Goal: Information Seeking & Learning: Learn about a topic

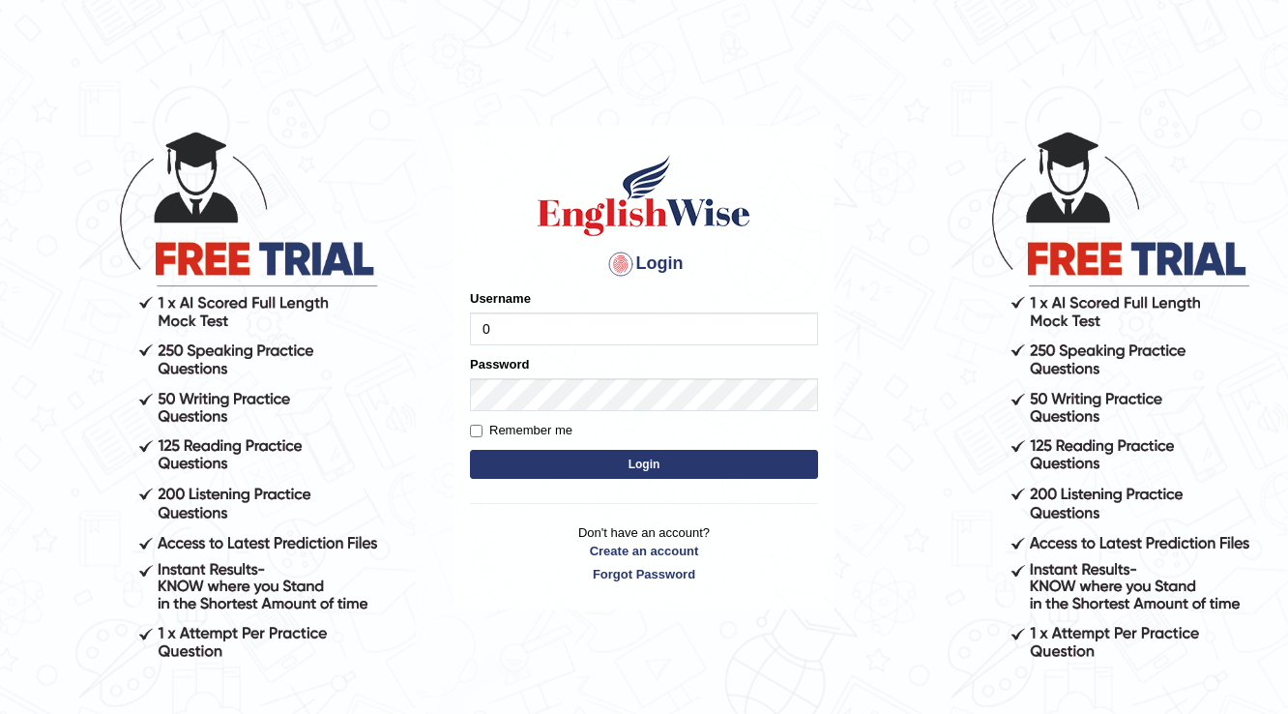
type input "04081984"
click at [788, 603] on div "Login Please fix the following errors: Username 04081984 Password Remember me L…" at bounding box center [644, 368] width 381 height 485
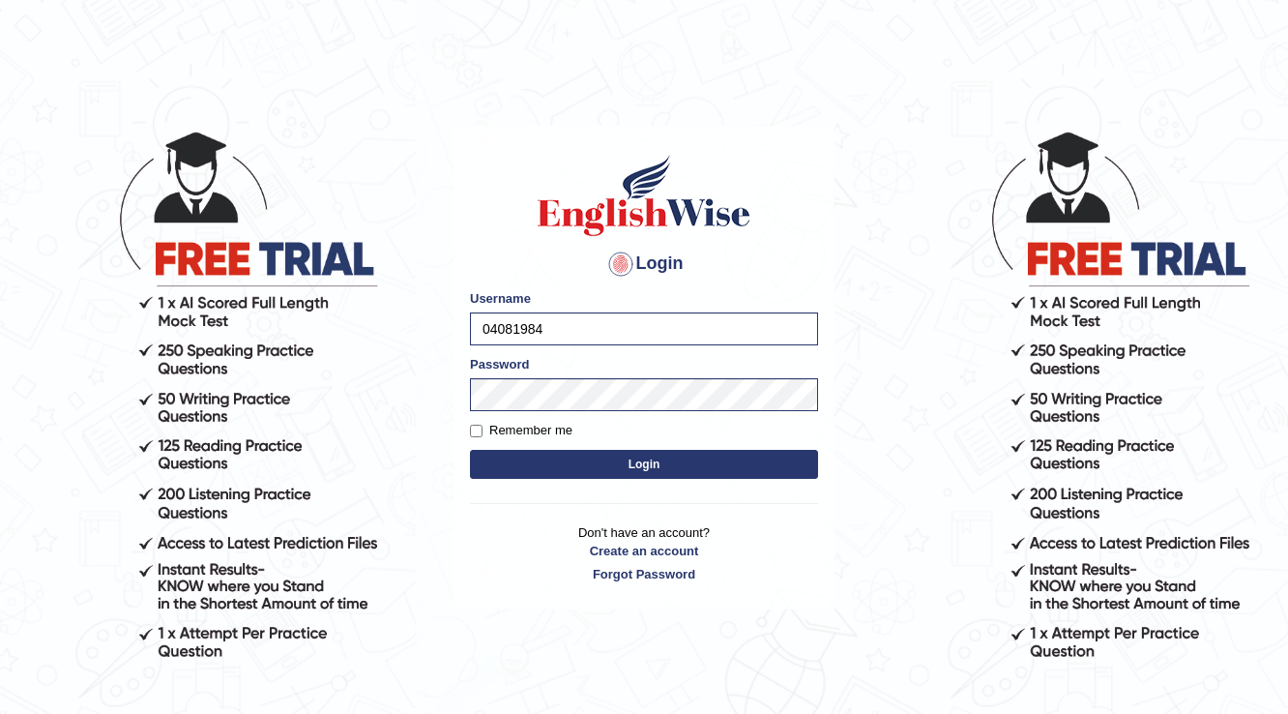
click at [689, 460] on button "Login" at bounding box center [644, 464] width 348 height 29
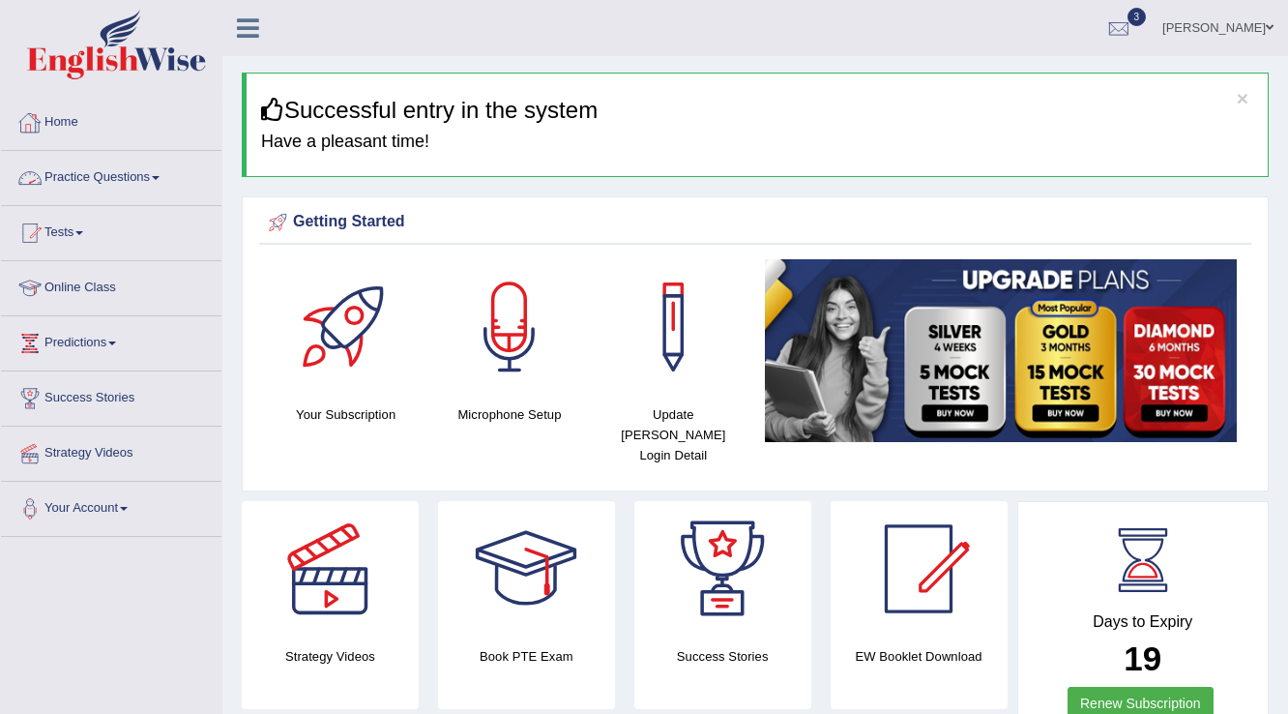
click at [168, 174] on link "Practice Questions" at bounding box center [111, 175] width 221 height 48
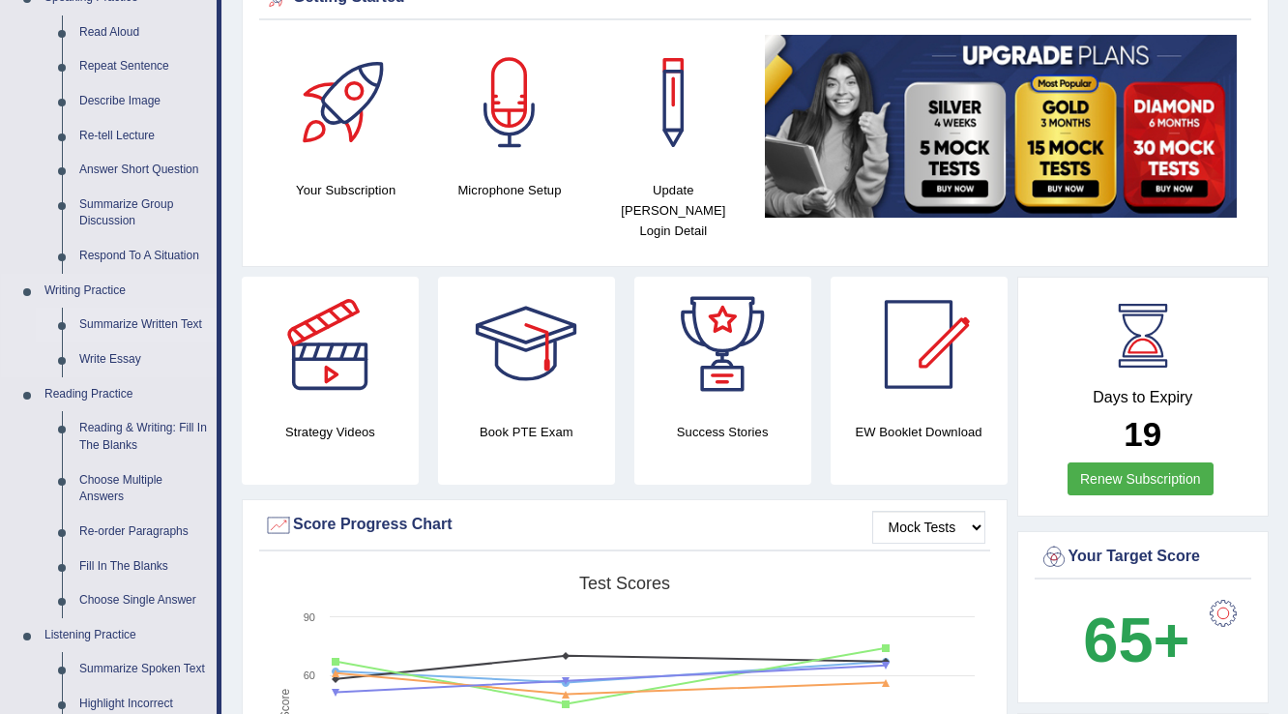
scroll to position [232, 0]
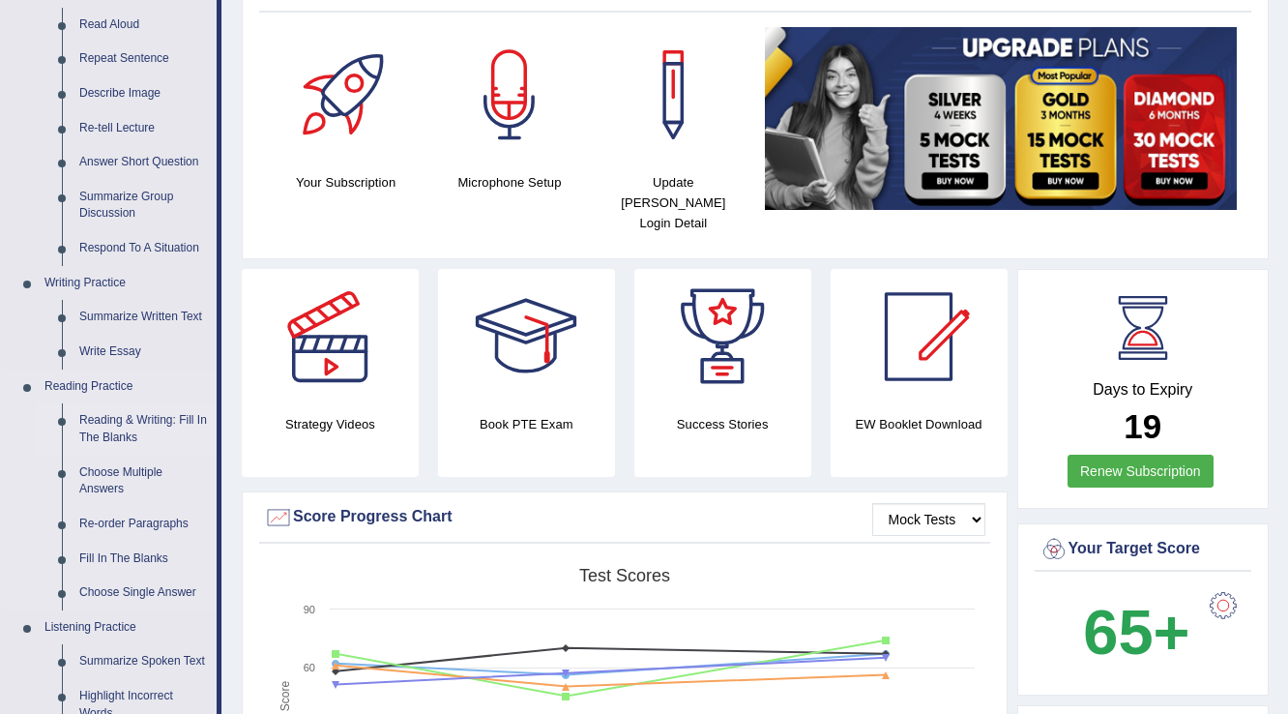
click at [97, 426] on link "Reading & Writing: Fill In The Blanks" at bounding box center [144, 428] width 146 height 51
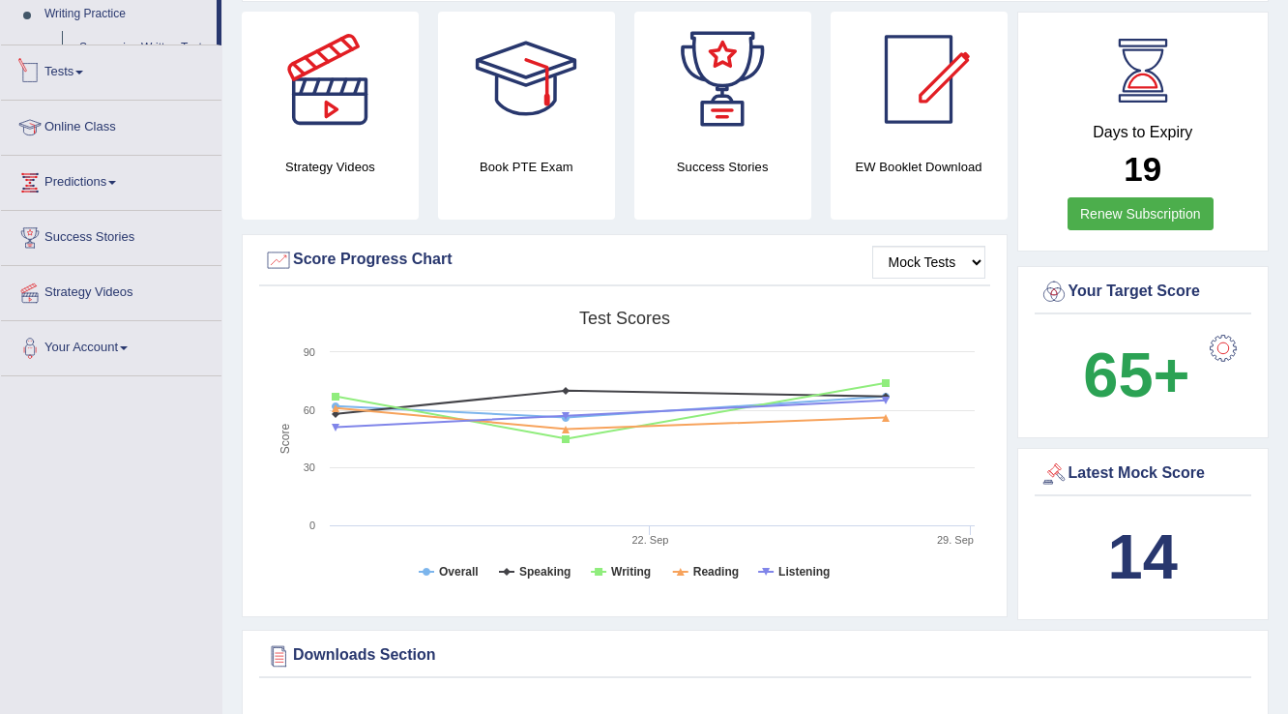
scroll to position [1219, 0]
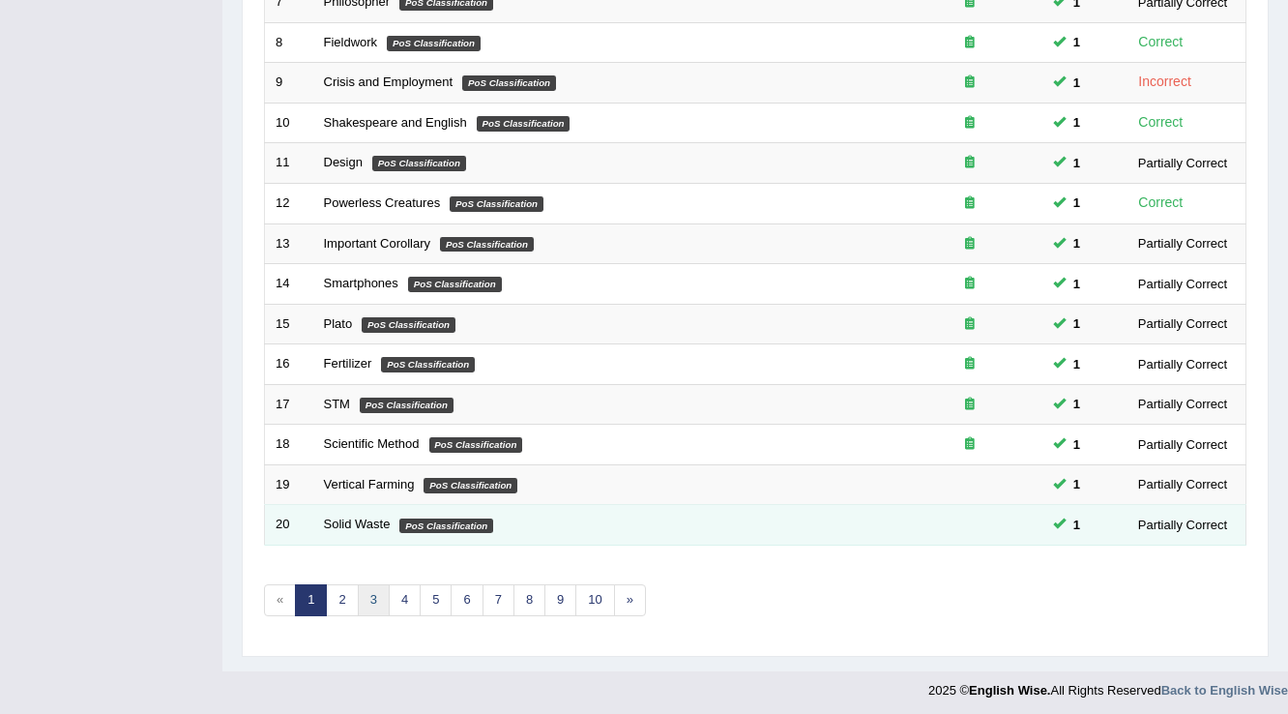
click at [378, 588] on link "3" at bounding box center [374, 600] width 32 height 32
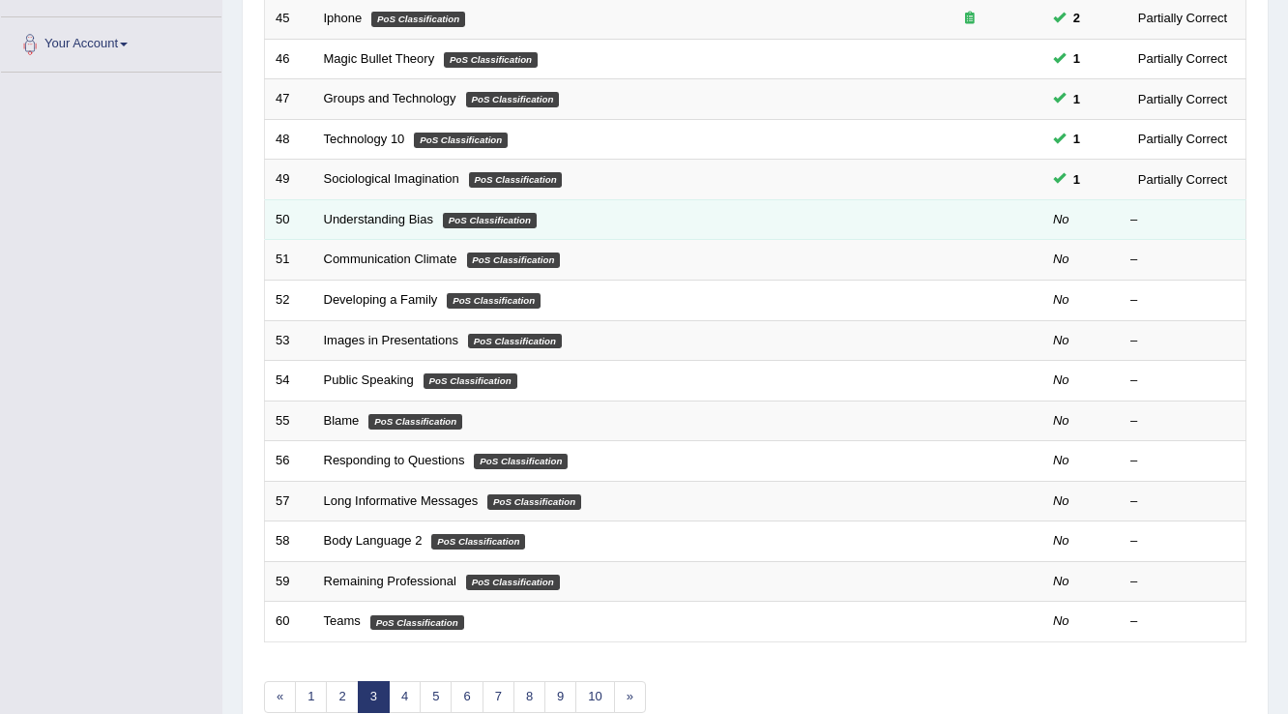
click at [394, 224] on td "Understanding Bias PoS Classification" at bounding box center [605, 219] width 584 height 41
click at [399, 217] on link "Understanding Bias" at bounding box center [378, 219] width 109 height 15
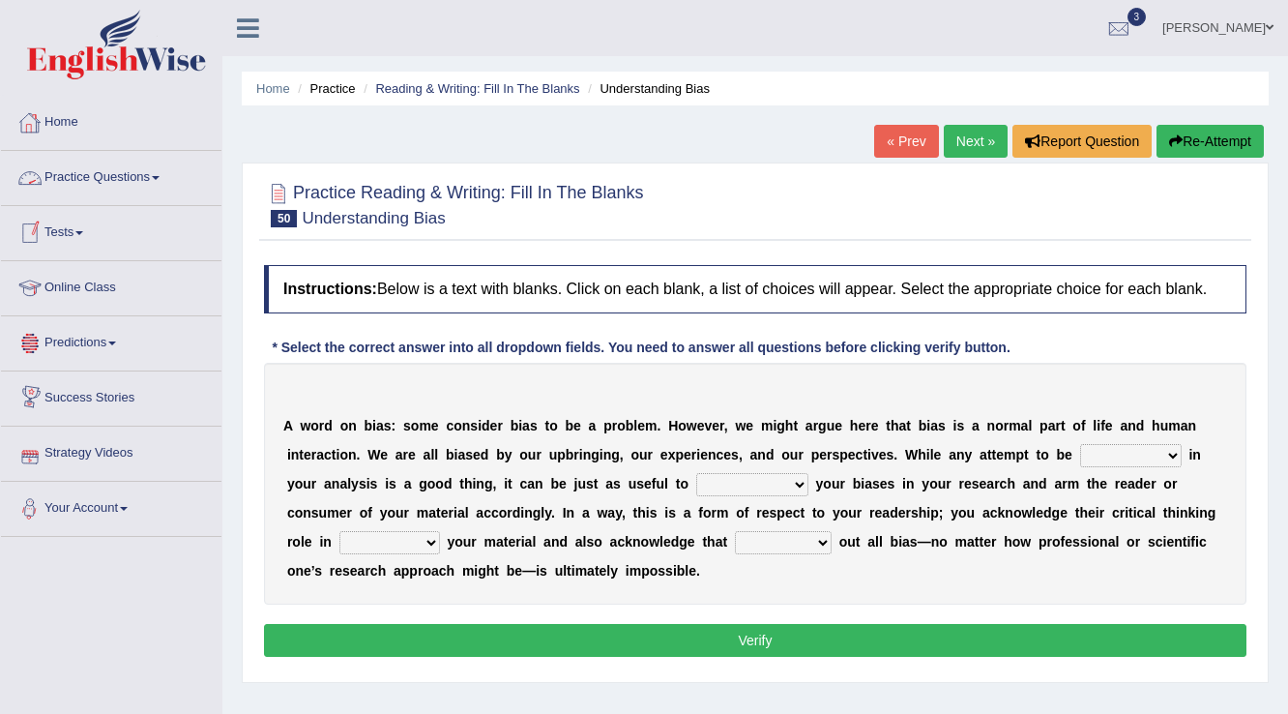
click at [157, 171] on link "Practice Questions" at bounding box center [111, 175] width 221 height 48
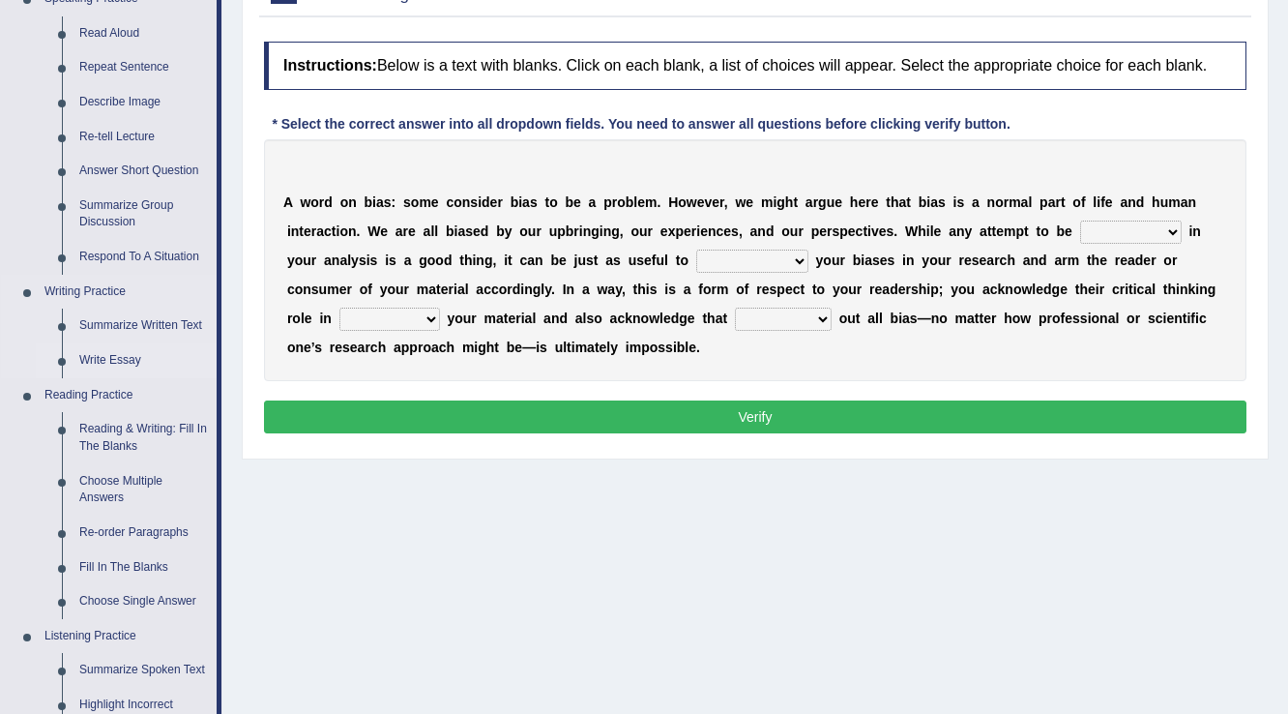
scroll to position [232, 0]
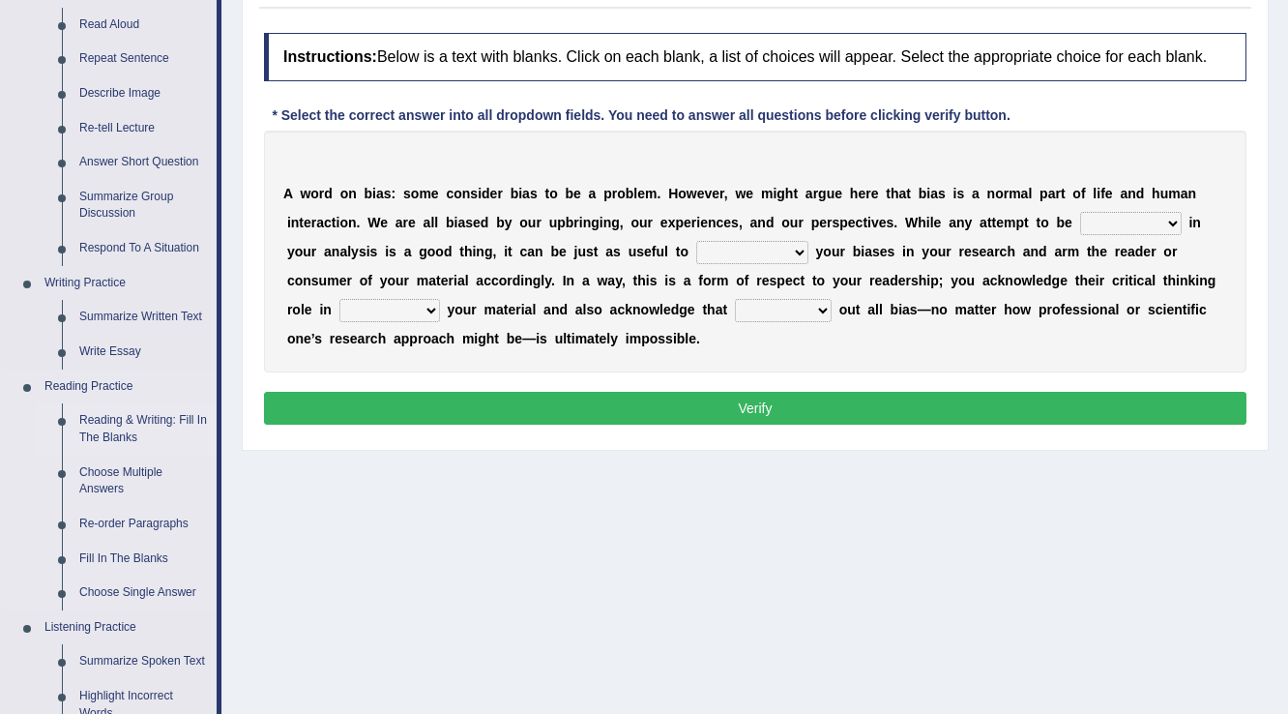
click at [122, 422] on link "Reading & Writing: Fill In The Blanks" at bounding box center [144, 428] width 146 height 51
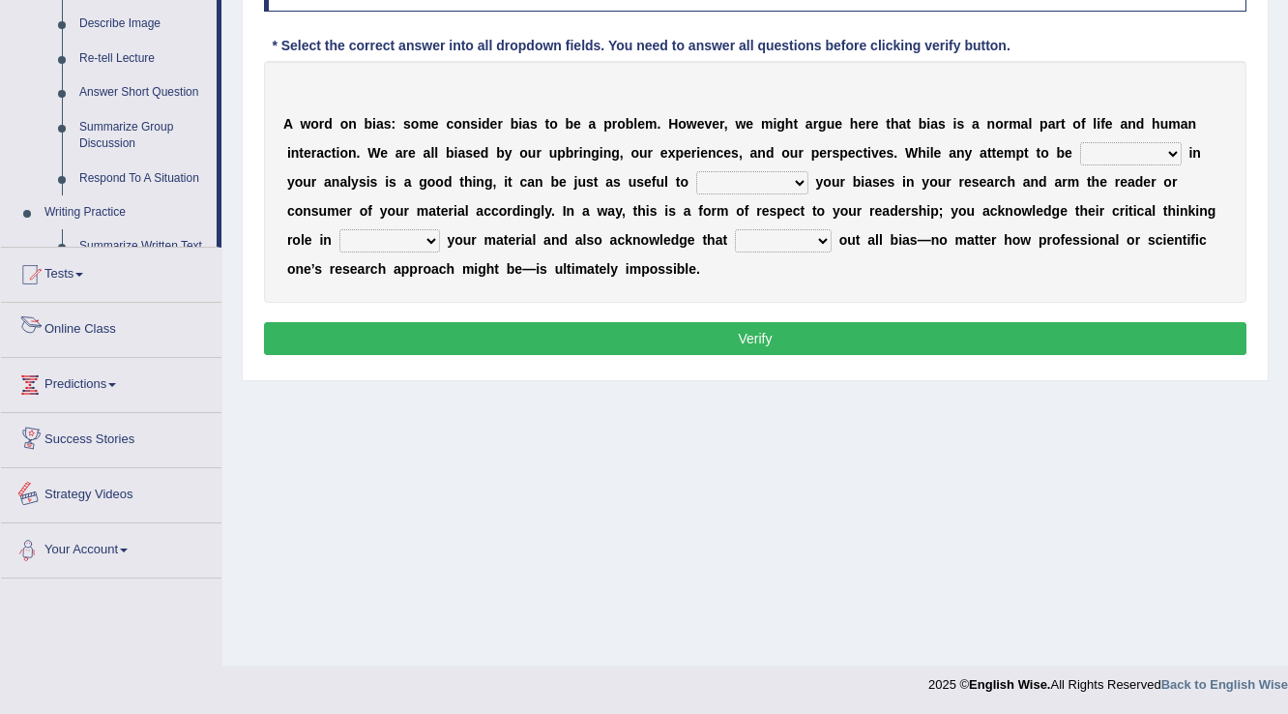
scroll to position [850, 0]
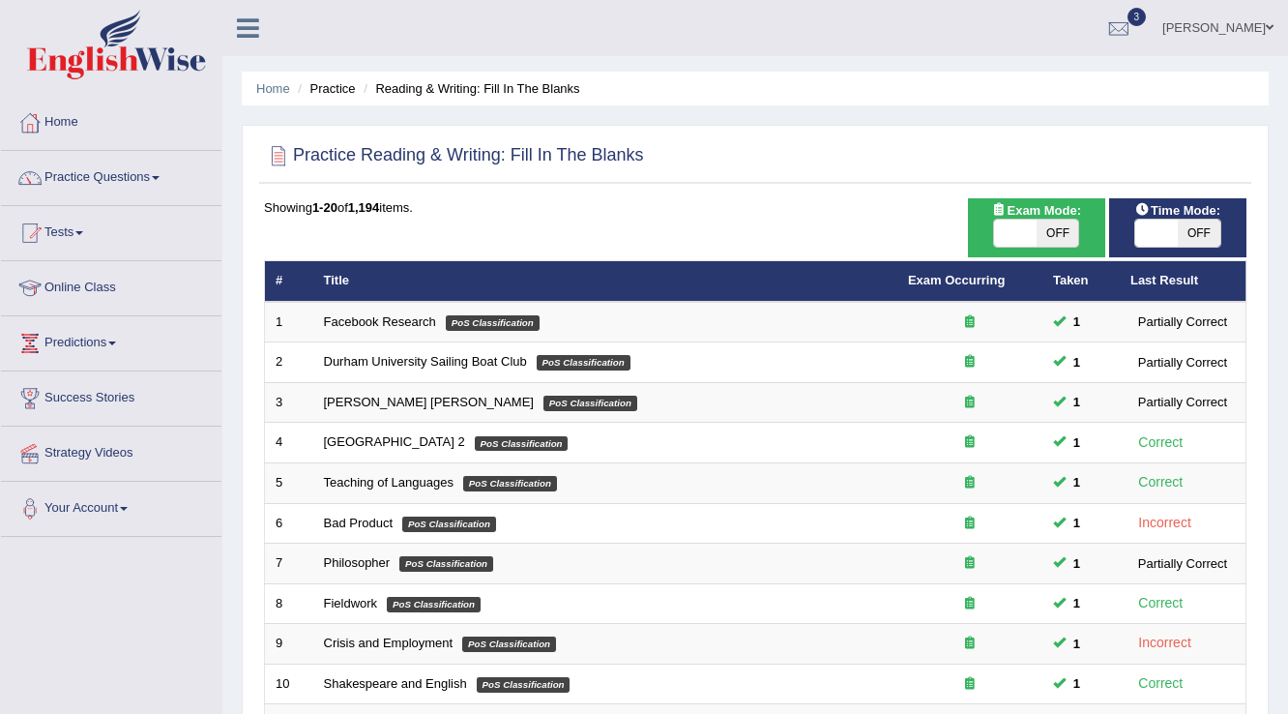
click at [1141, 233] on span at bounding box center [1157, 233] width 43 height 27
checkbox input "true"
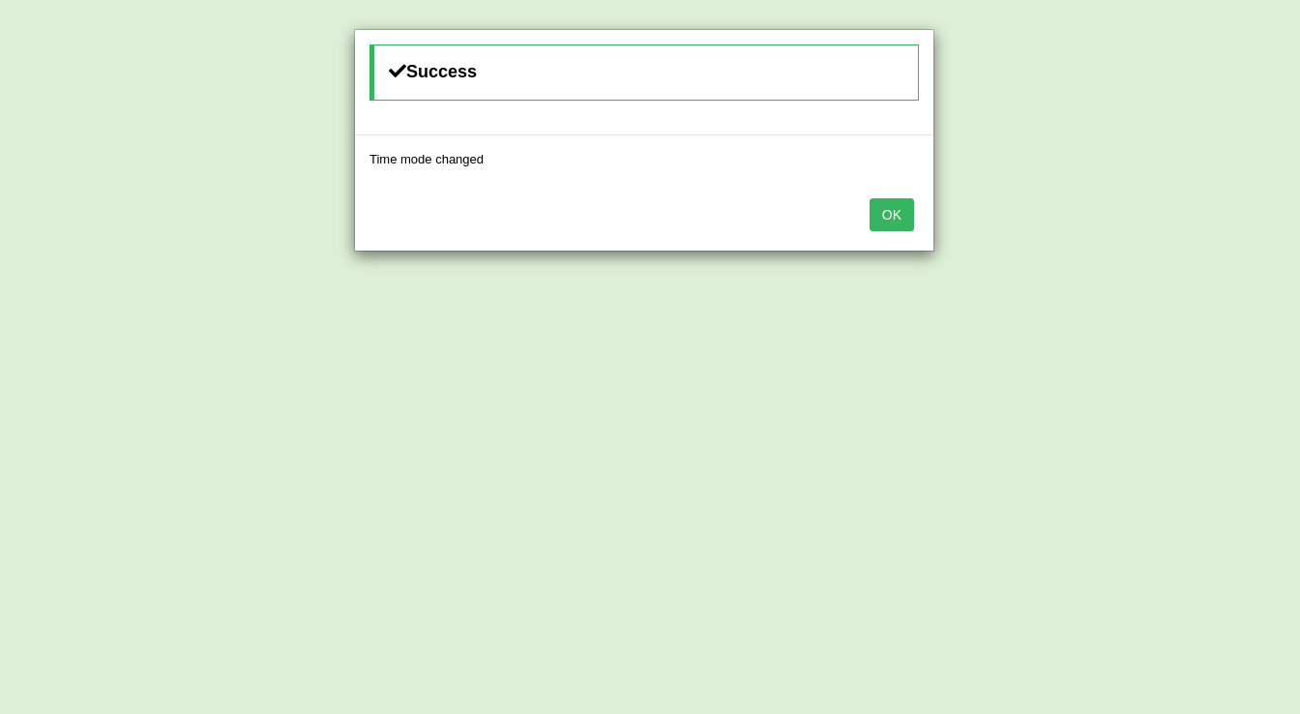
click at [902, 215] on button "OK" at bounding box center [892, 214] width 44 height 33
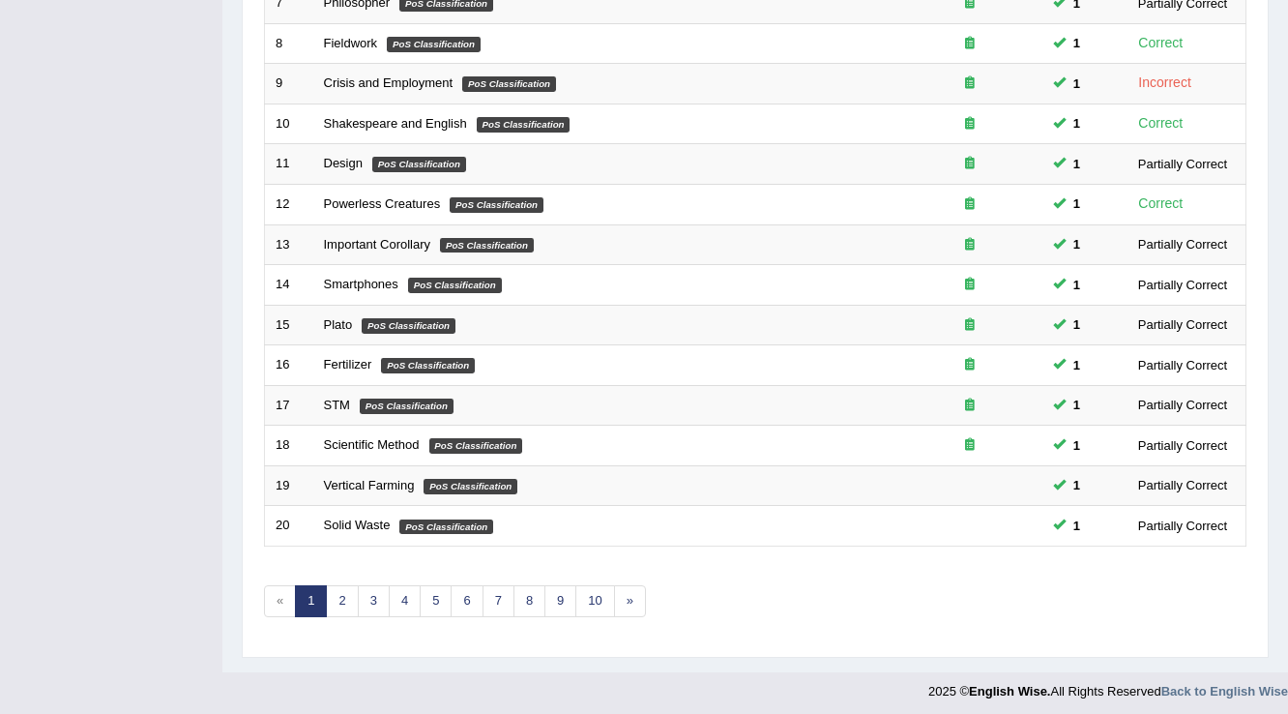
scroll to position [561, 0]
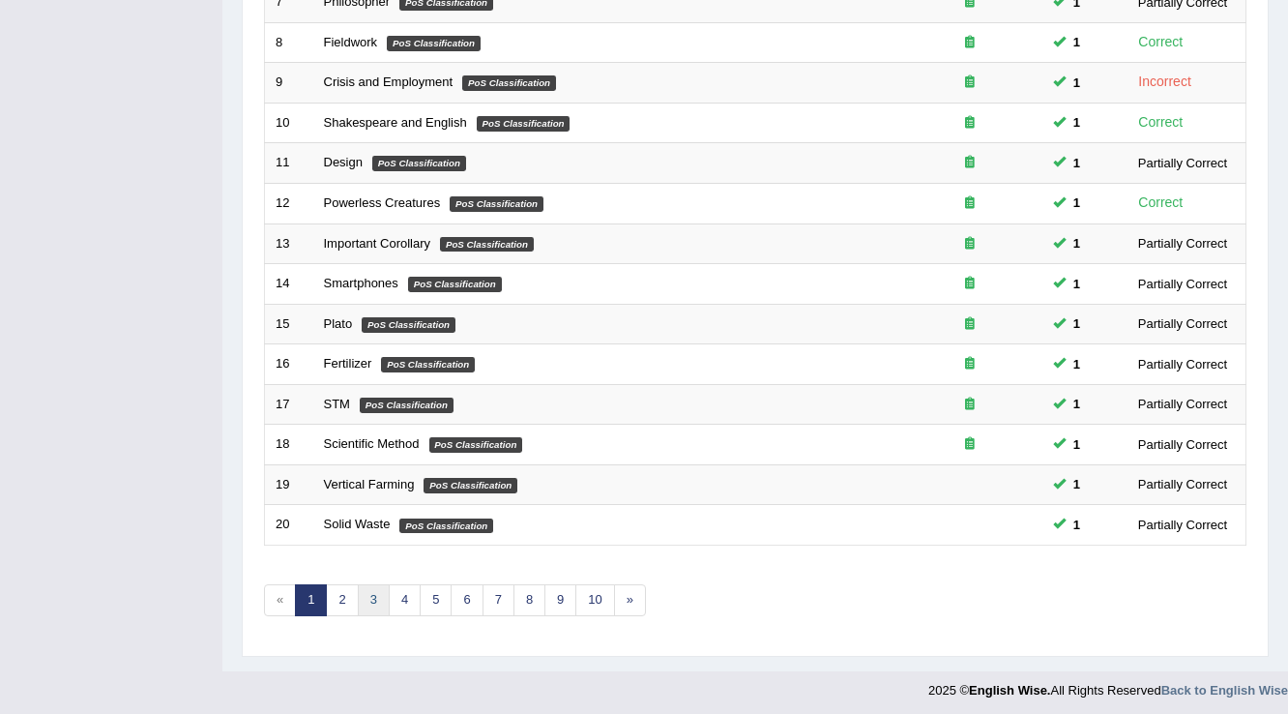
click at [372, 594] on link "3" at bounding box center [374, 600] width 32 height 32
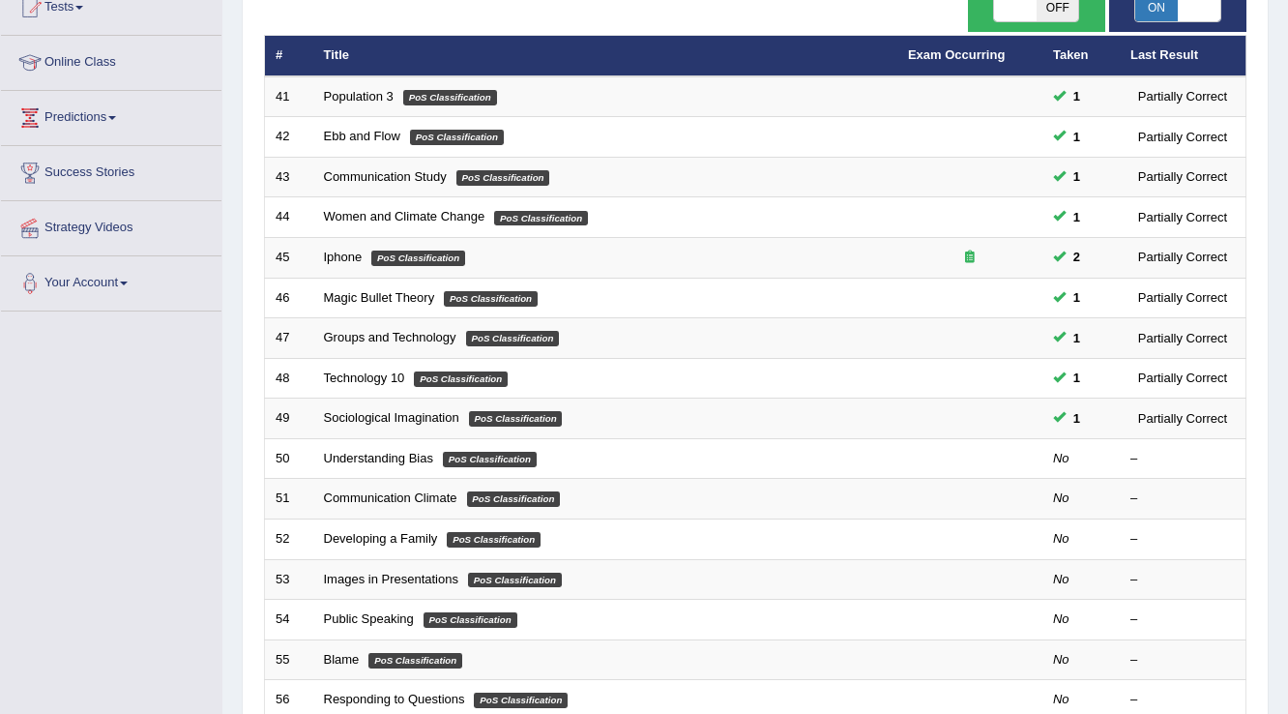
scroll to position [387, 0]
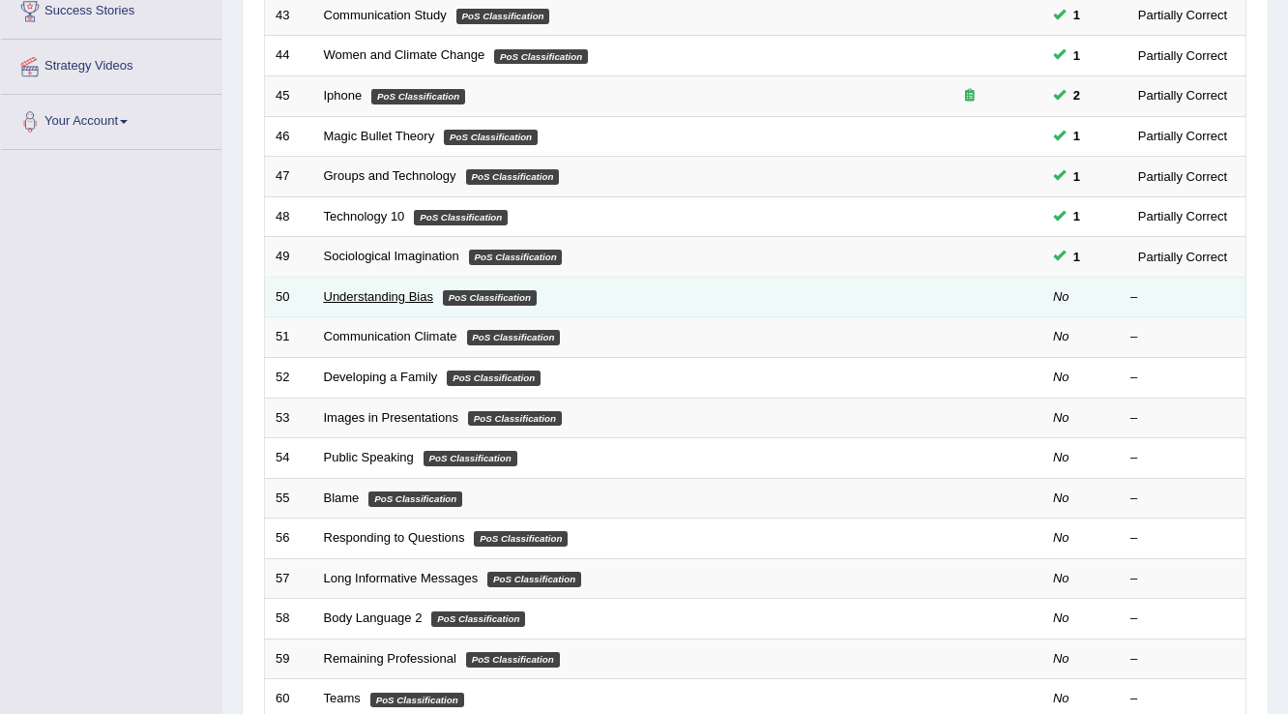
click at [400, 300] on link "Understanding Bias" at bounding box center [378, 296] width 109 height 15
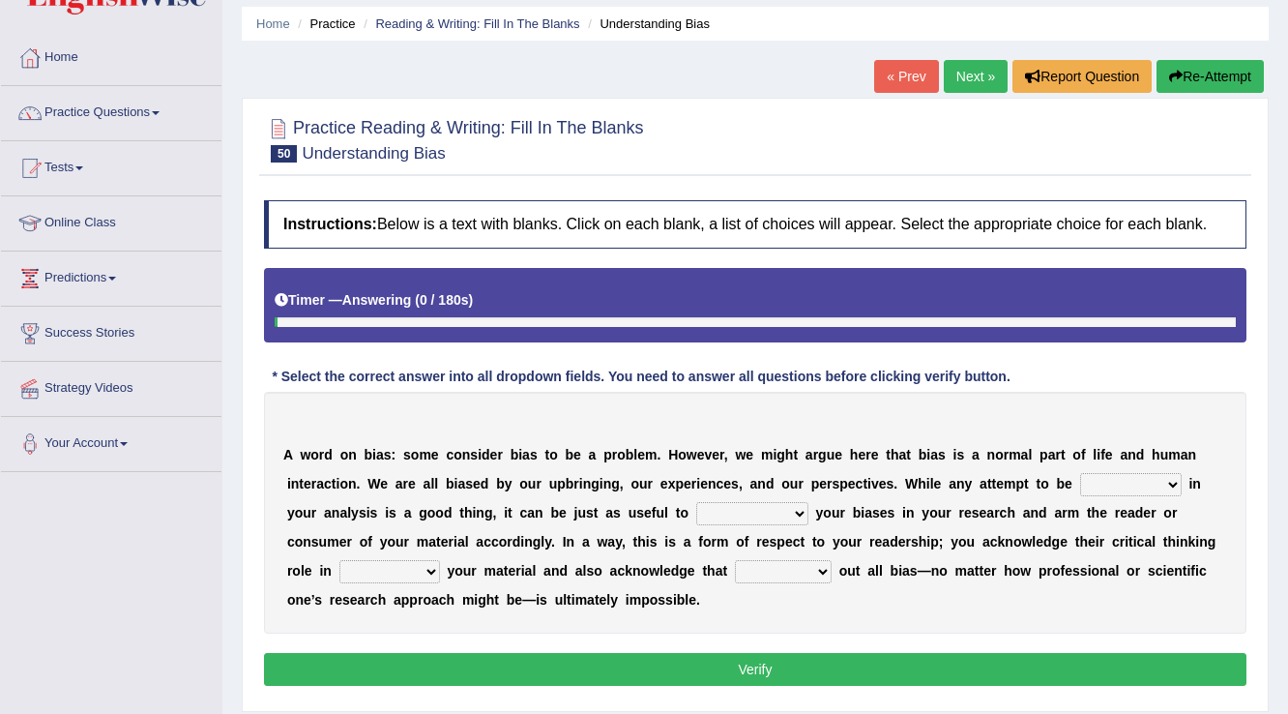
scroll to position [155, 0]
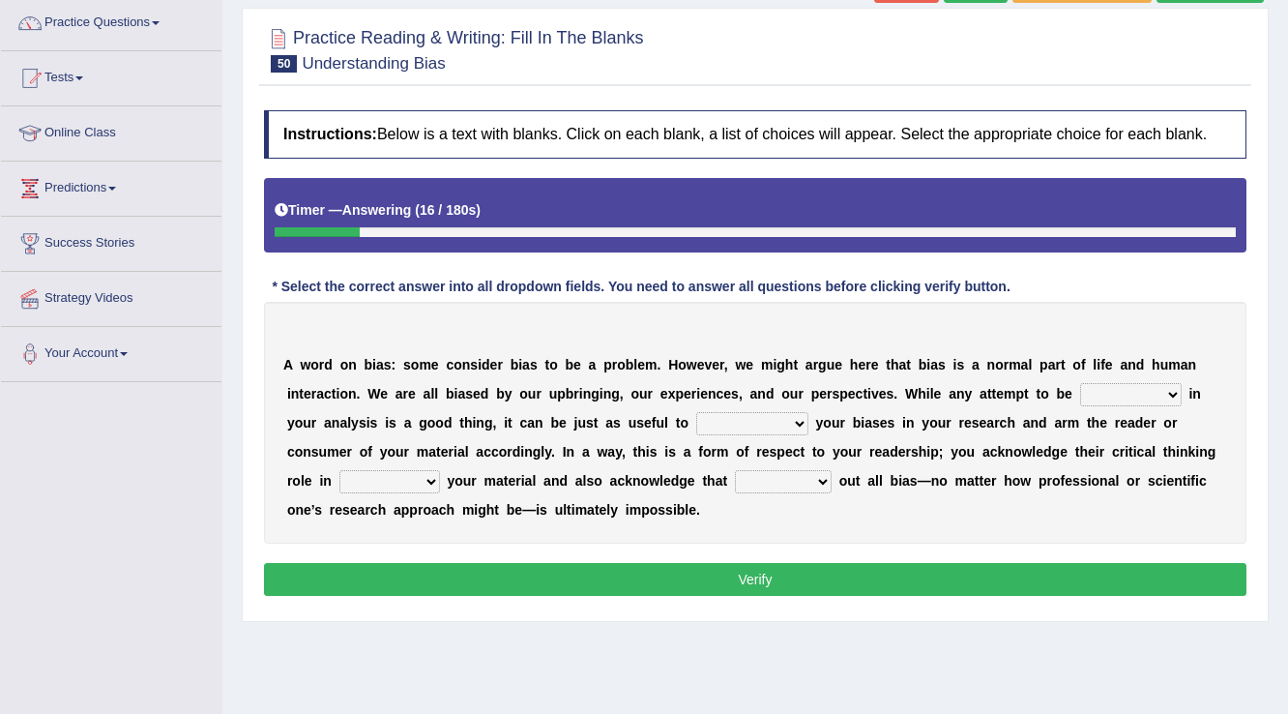
click at [1126, 398] on select "objective optimistic subjective pessimistic" at bounding box center [1131, 394] width 102 height 23
select select "subjective"
click at [1080, 383] on select "objective optimistic subjective pessimistic" at bounding box center [1131, 394] width 102 height 23
click at [797, 426] on select "assume achieve acquire acknowledge" at bounding box center [752, 423] width 112 height 23
select select "assume"
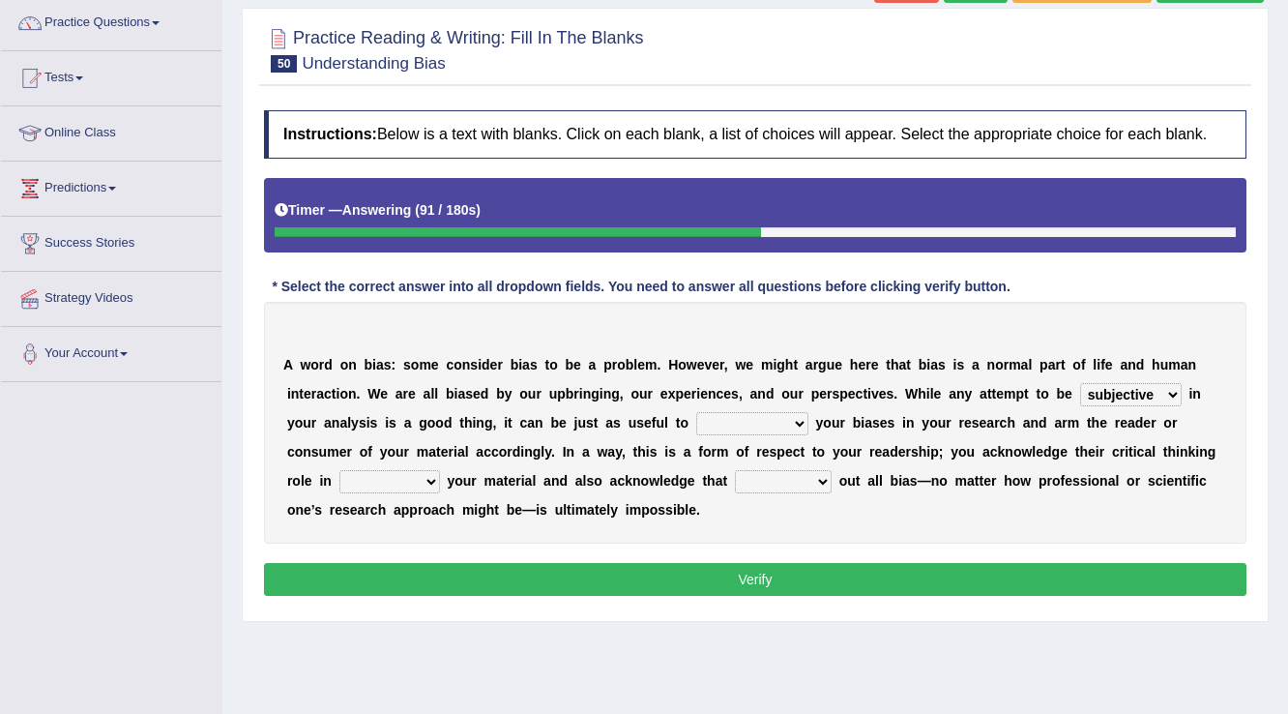
click at [696, 412] on select "assume achieve acquire acknowledge" at bounding box center [752, 423] width 112 height 23
click at [404, 474] on select "contacting consuming conducting confirming" at bounding box center [390, 481] width 101 height 23
click at [778, 478] on select "phasing building ruling pushing" at bounding box center [783, 481] width 97 height 23
select select "ruling"
click at [735, 470] on select "phasing building ruling pushing" at bounding box center [783, 481] width 97 height 23
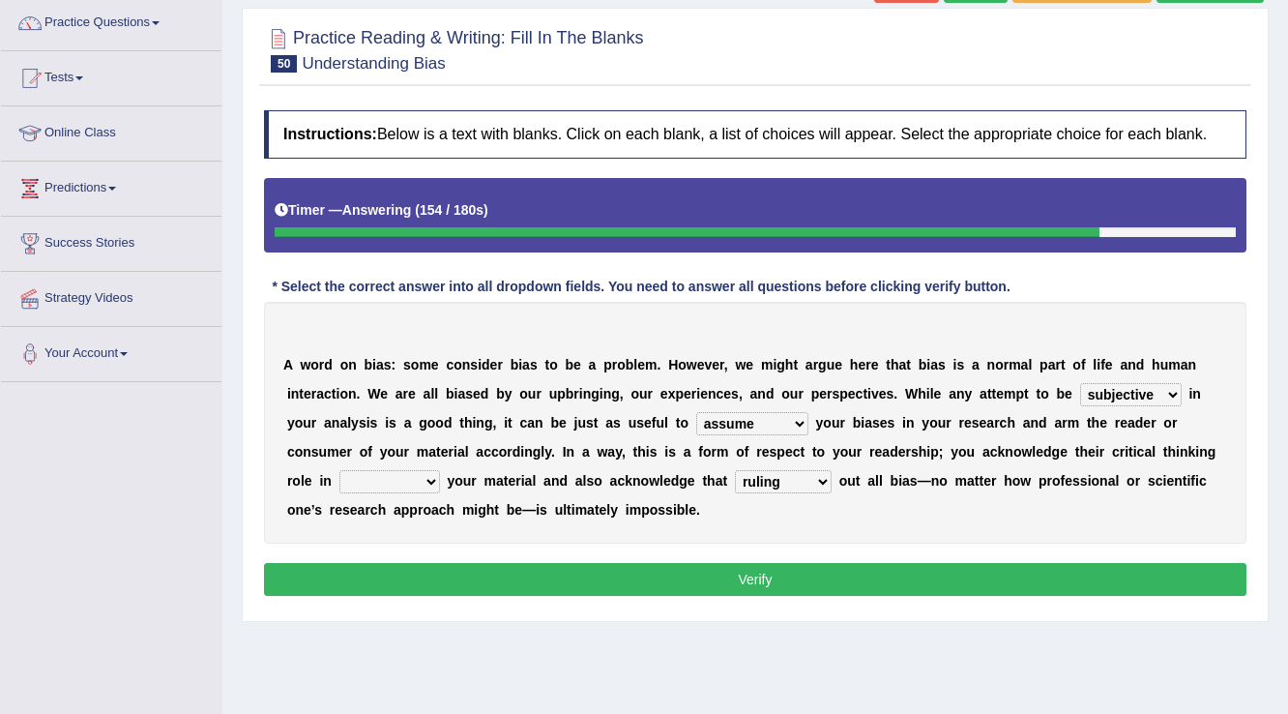
click at [407, 480] on select "contacting consuming conducting confirming" at bounding box center [390, 481] width 101 height 23
select select "conducting"
click at [340, 470] on select "contacting consuming conducting confirming" at bounding box center [390, 481] width 101 height 23
click at [596, 577] on button "Verify" at bounding box center [755, 579] width 983 height 33
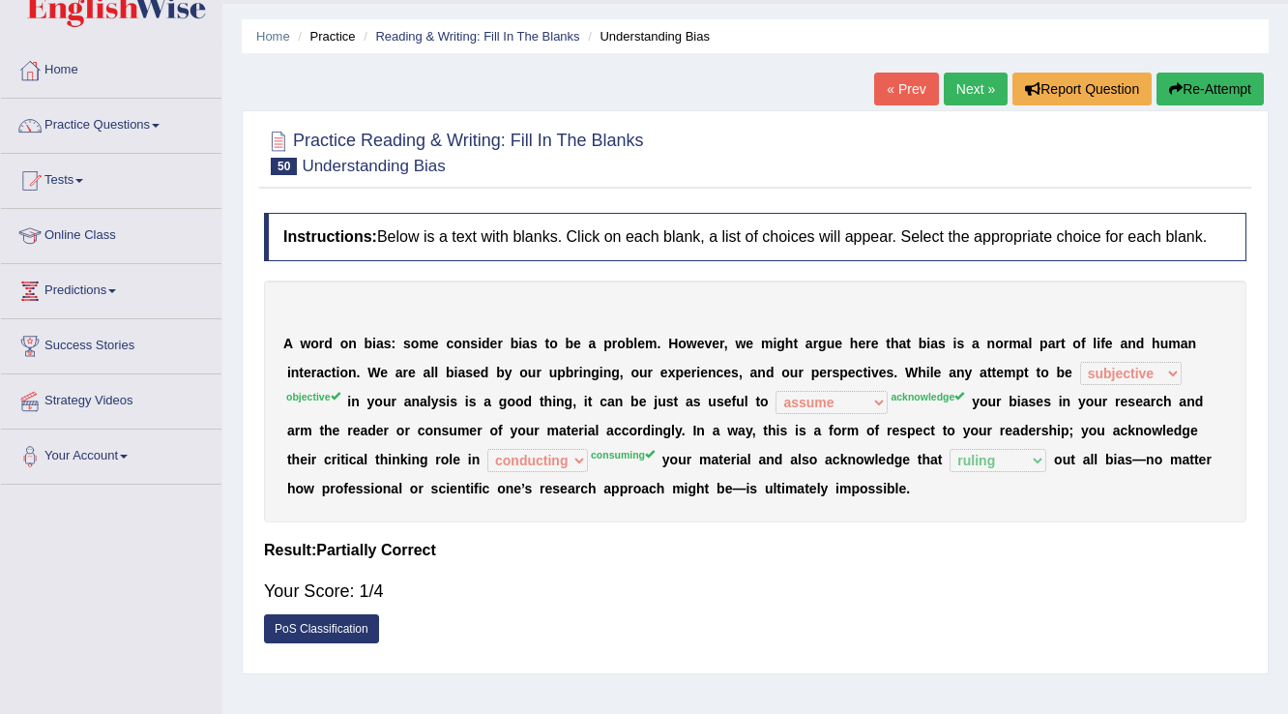
scroll to position [77, 0]
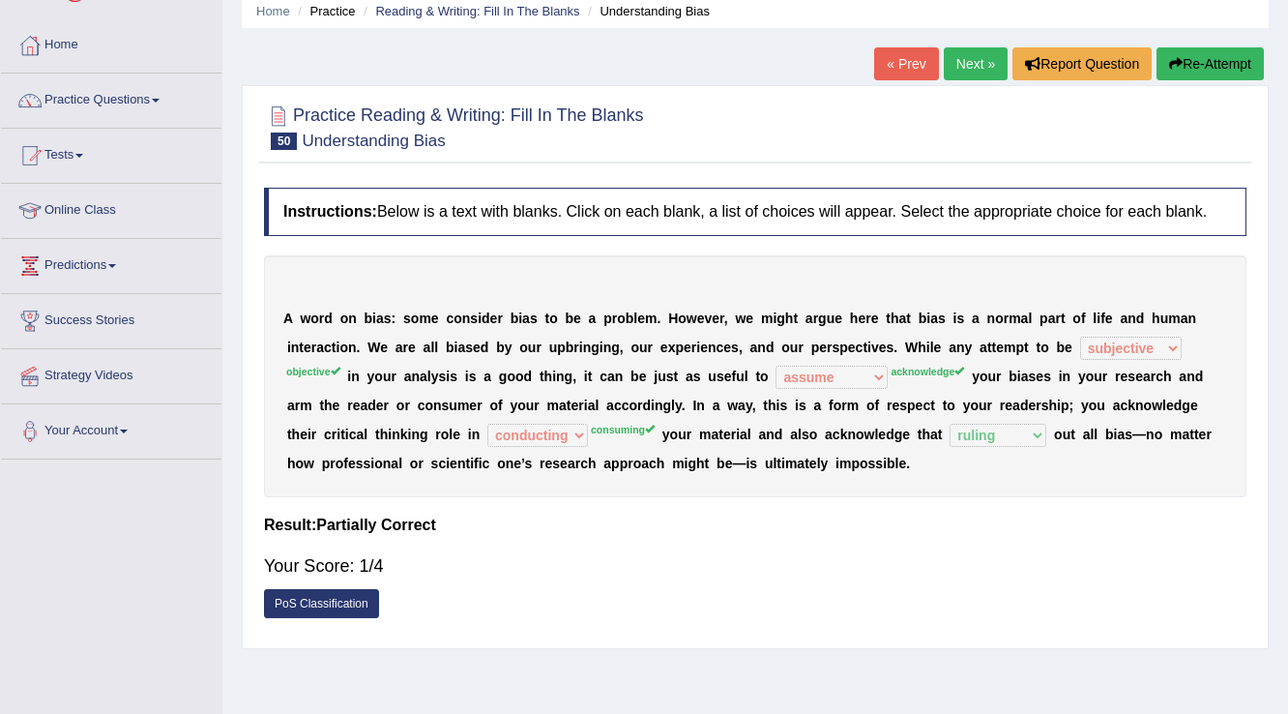
click at [963, 74] on link "Next »" at bounding box center [976, 63] width 64 height 33
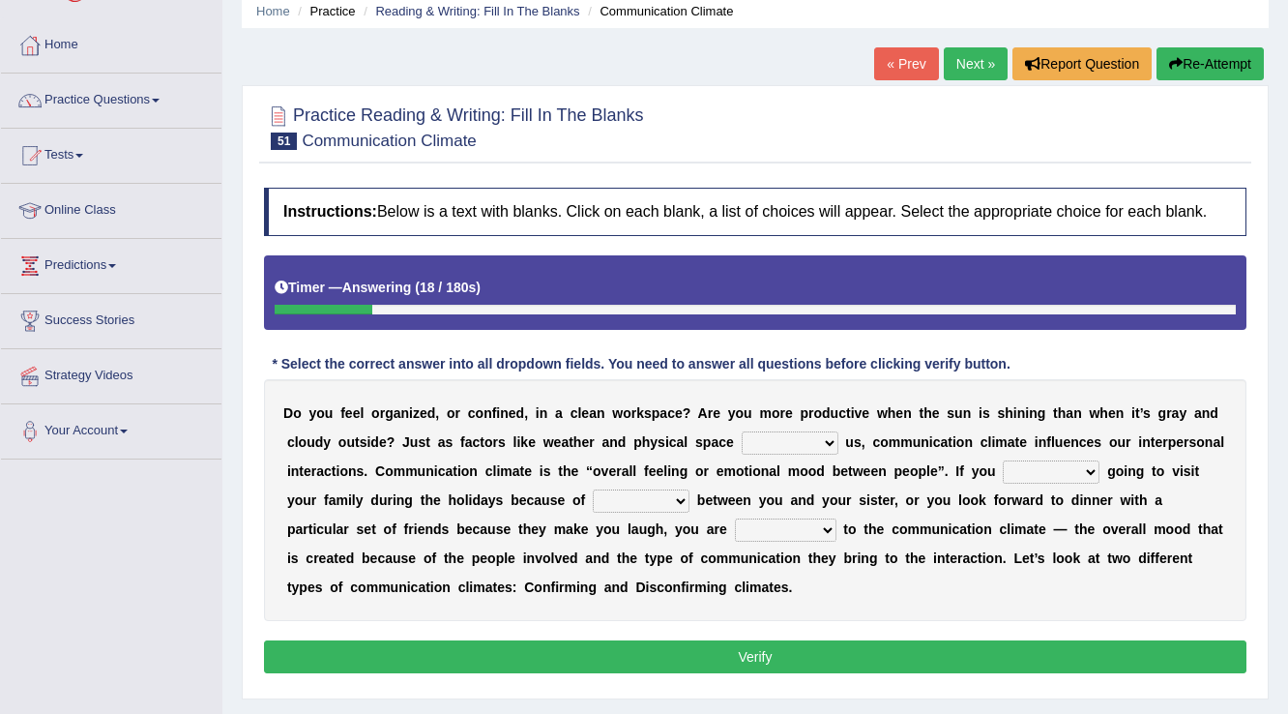
click at [814, 443] on select "improve impact impose imply" at bounding box center [790, 442] width 97 height 23
select select "impact"
click at [742, 431] on select "improve impact impose imply" at bounding box center [790, 442] width 97 height 23
click at [1092, 472] on select "dread force scare afraid" at bounding box center [1051, 471] width 97 height 23
click at [654, 505] on select "tender tension tendency tenacity" at bounding box center [641, 500] width 97 height 23
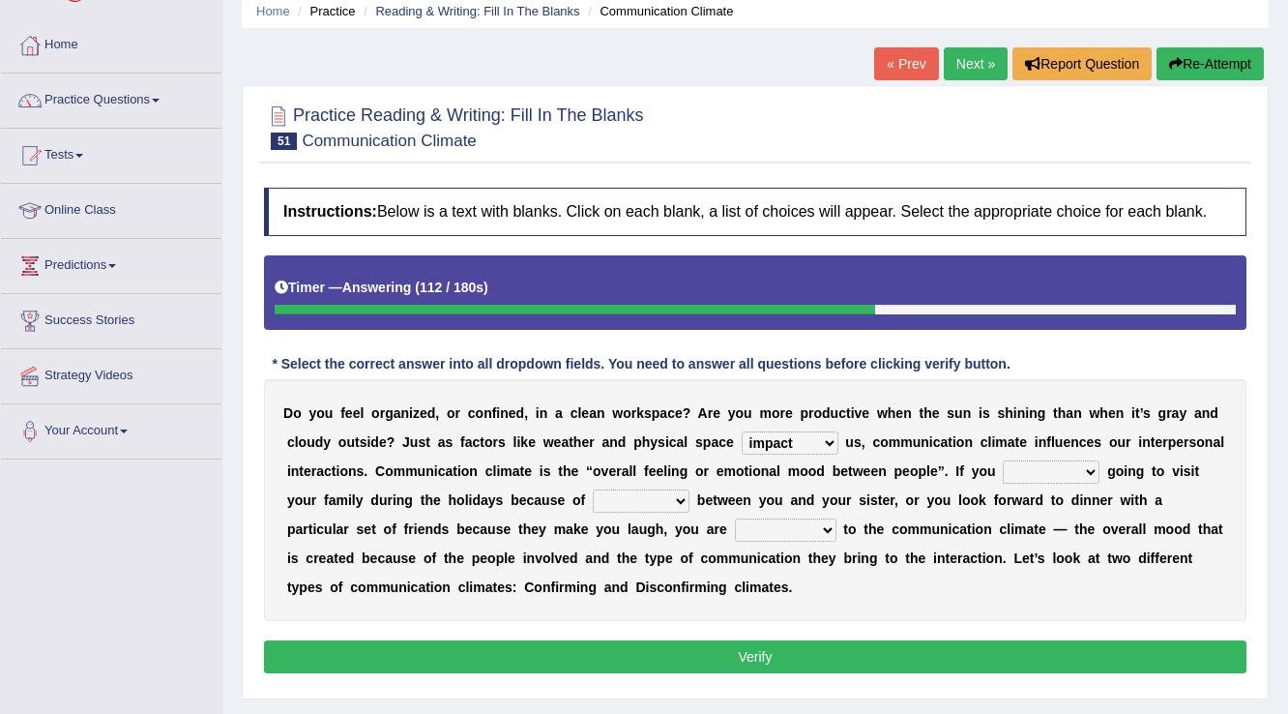
select select "tendency"
click at [593, 489] on select "tender tension tendency tenacity" at bounding box center [641, 500] width 97 height 23
click at [790, 535] on select "relying relating responding recycling" at bounding box center [786, 529] width 102 height 23
select select "responding"
click at [735, 518] on select "relying relating responding recycling" at bounding box center [786, 529] width 102 height 23
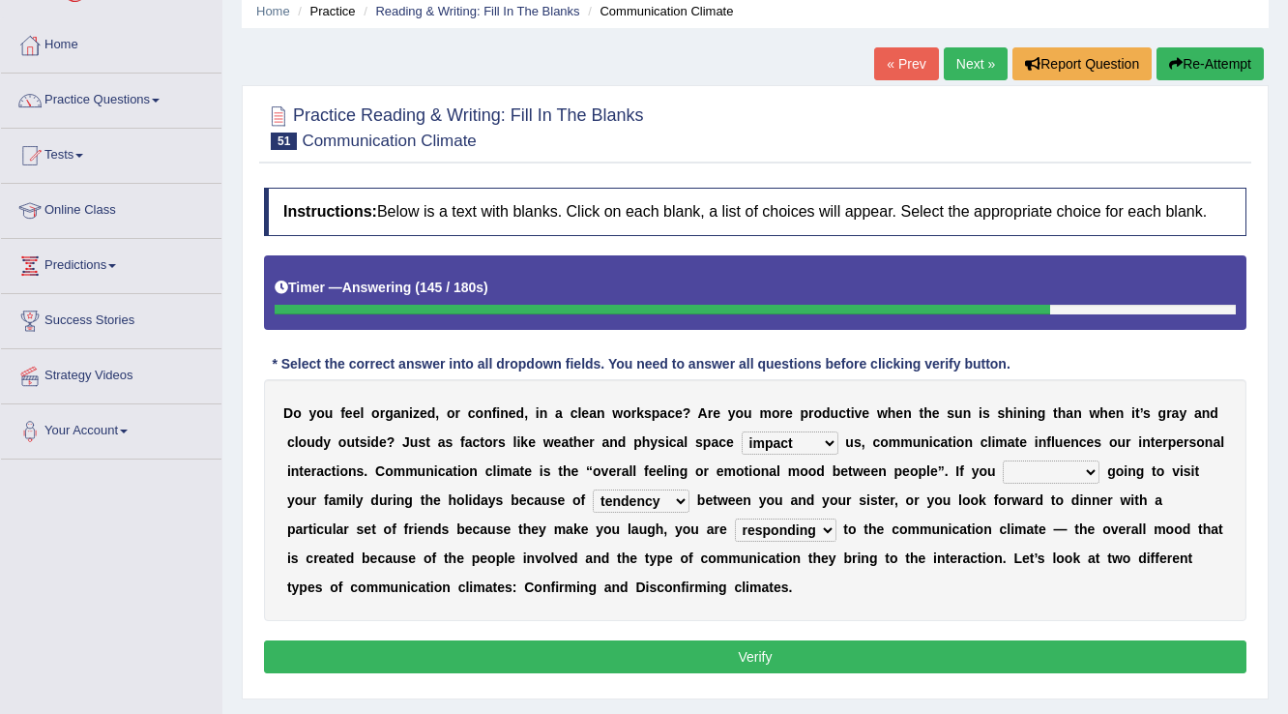
click at [1083, 468] on select "dread force scare afraid" at bounding box center [1051, 471] width 97 height 23
select select "dread"
click at [1003, 460] on select "dread force scare afraid" at bounding box center [1051, 471] width 97 height 23
click at [916, 659] on button "Verify" at bounding box center [755, 656] width 983 height 33
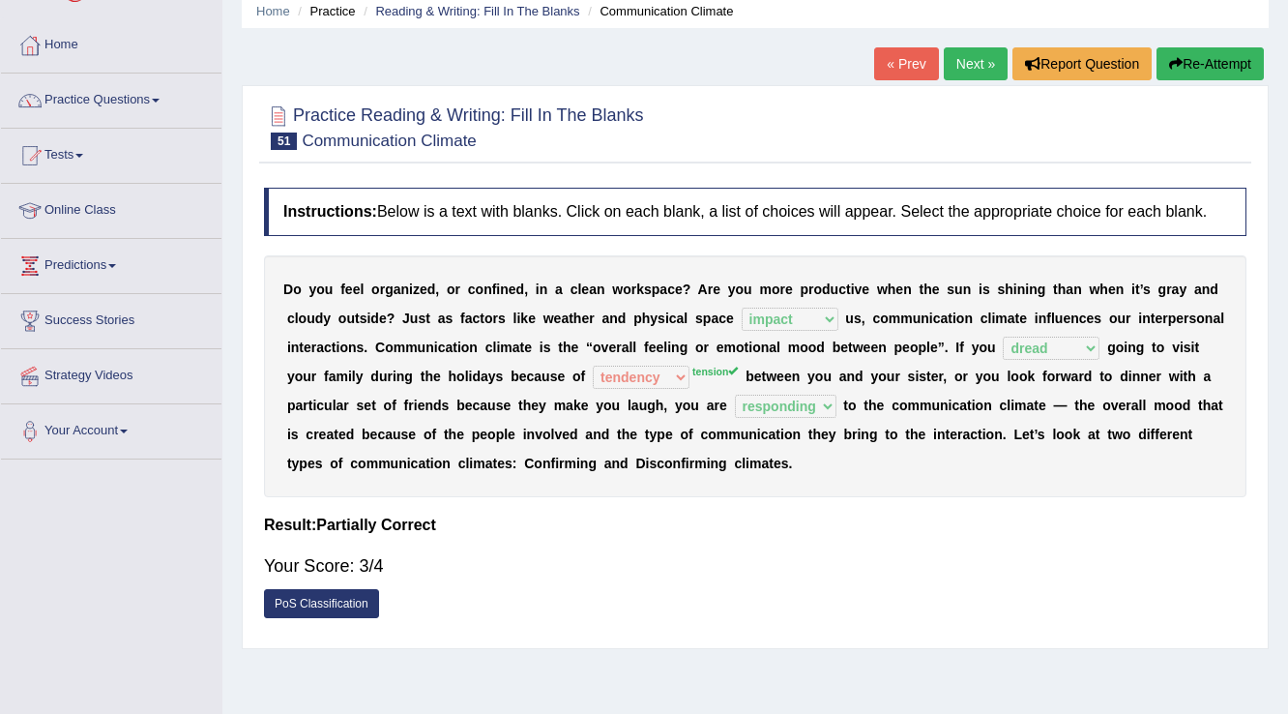
click at [975, 58] on link "Next »" at bounding box center [976, 63] width 64 height 33
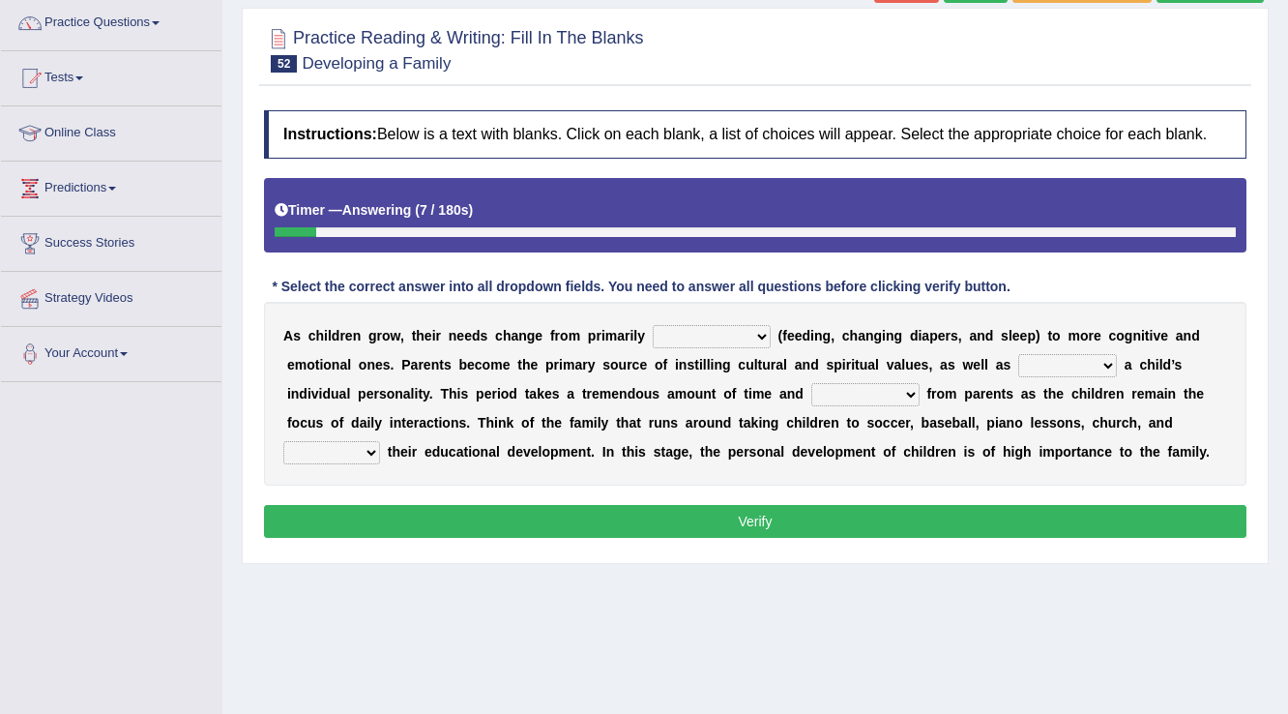
click at [735, 340] on select "psychological educational physical social" at bounding box center [712, 336] width 118 height 23
select select "physical"
click at [653, 325] on select "psychological educational physical social" at bounding box center [712, 336] width 118 height 23
click at [738, 333] on select "psychological educational physical social" at bounding box center [712, 336] width 118 height 23
click at [873, 538] on div "Instructions: Below is a text with blanks. Click on each blank, a list of choic…" at bounding box center [755, 327] width 992 height 453
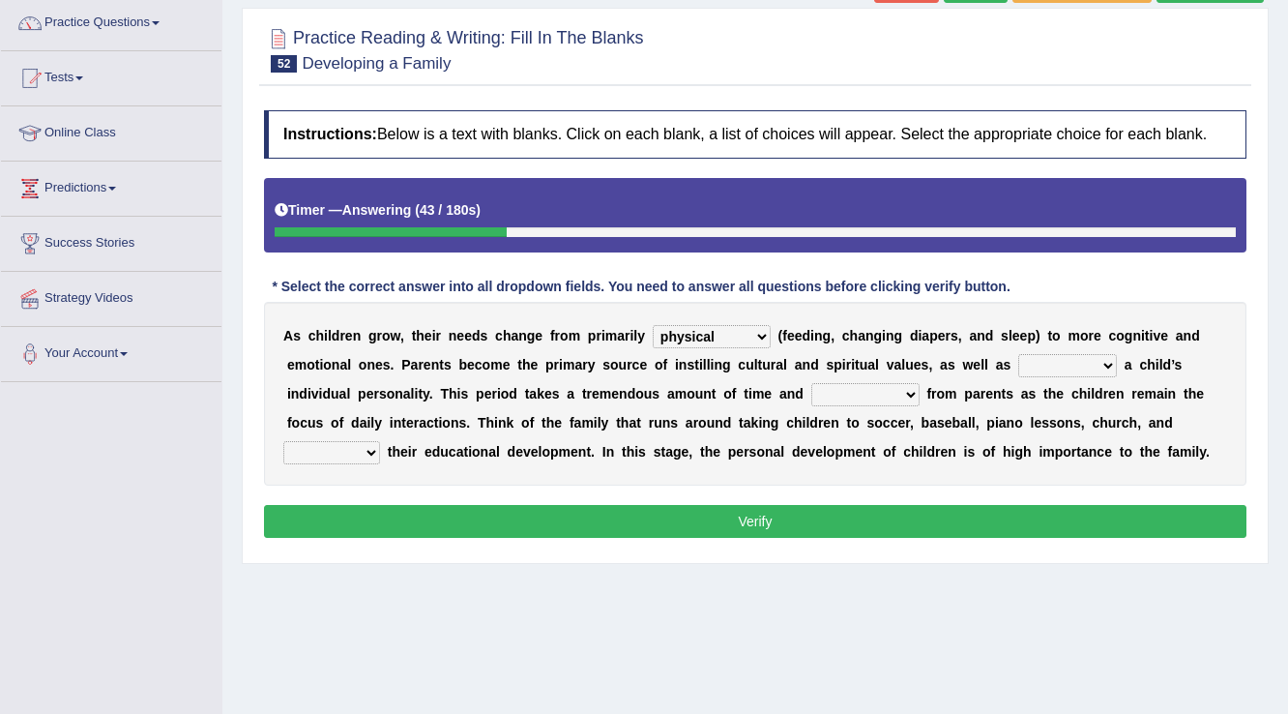
click at [1103, 366] on select "caring calculating feeding fostering" at bounding box center [1068, 365] width 99 height 23
select select "fostering"
click at [1019, 354] on select "caring calculating feeding fostering" at bounding box center [1068, 365] width 99 height 23
click at [895, 392] on select "commitment components compliance comments" at bounding box center [866, 394] width 108 height 23
select select "commitment"
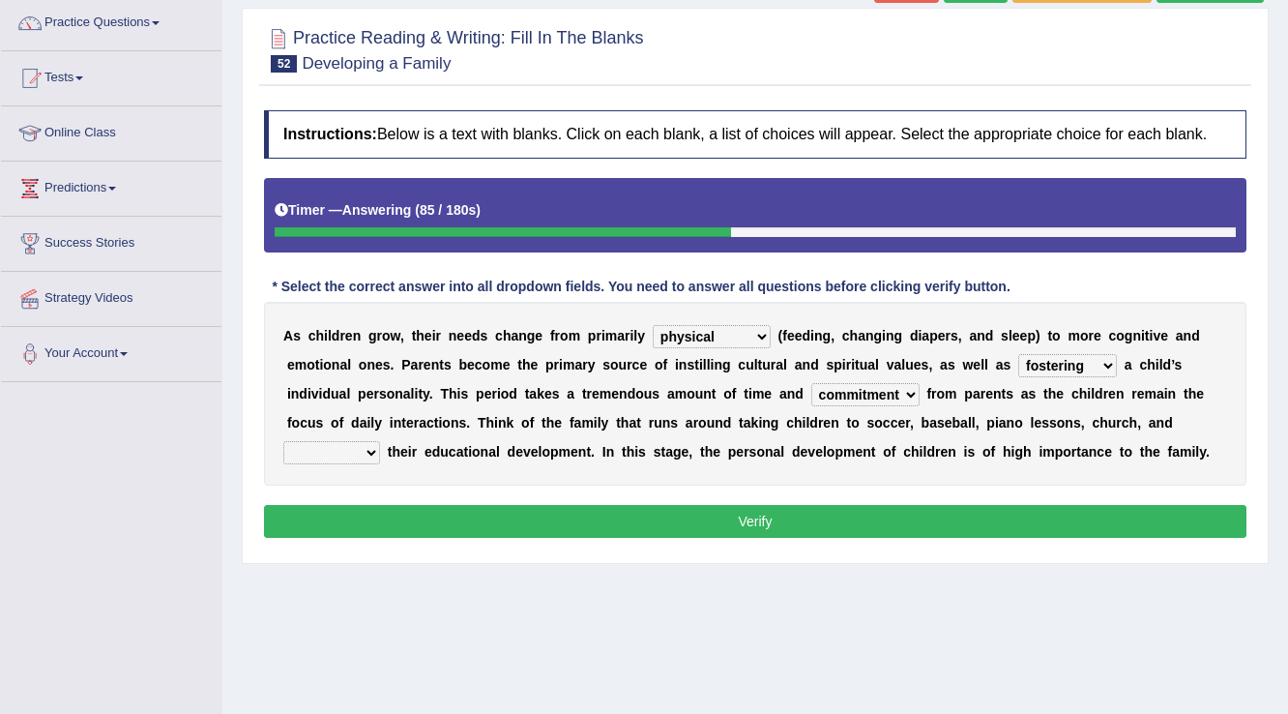
click at [812, 383] on select "commitment components compliance comments" at bounding box center [866, 394] width 108 height 23
click at [348, 453] on select "granting guiding generating gaining" at bounding box center [331, 452] width 97 height 23
select select "gaining"
click at [283, 441] on select "granting guiding generating gaining" at bounding box center [331, 452] width 97 height 23
click at [776, 515] on button "Verify" at bounding box center [755, 521] width 983 height 33
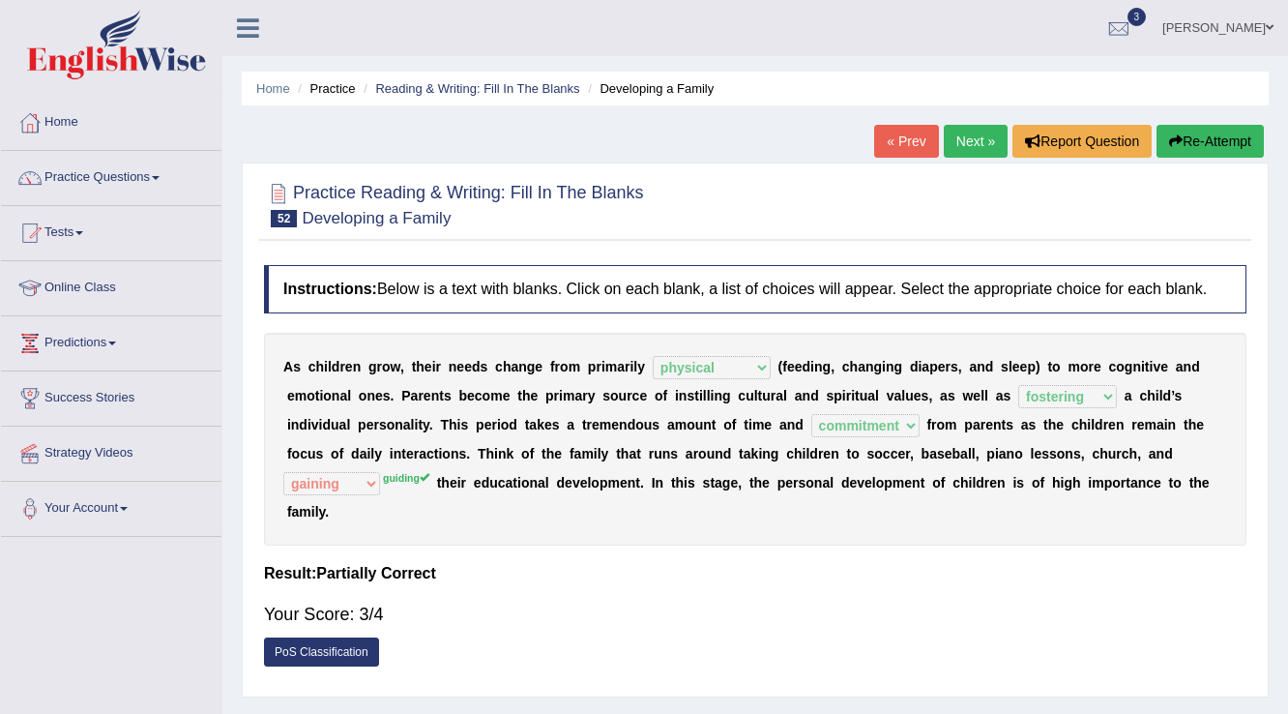
drag, startPoint x: 971, startPoint y: 141, endPoint x: 987, endPoint y: 190, distance: 50.8
click at [971, 141] on link "Next »" at bounding box center [976, 141] width 64 height 33
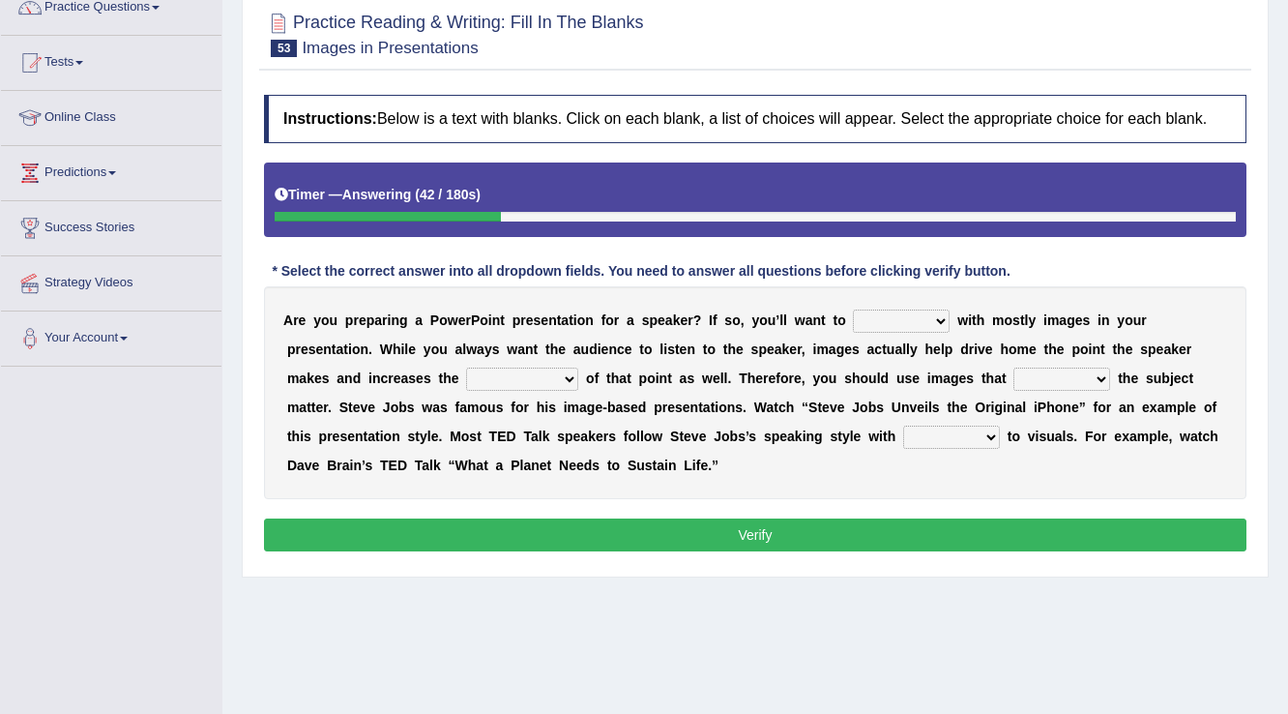
select select "stick"
click at [853, 310] on select "stand stay stick stock" at bounding box center [901, 321] width 97 height 23
click at [538, 380] on select "memorability morality mobilization mobility" at bounding box center [522, 379] width 112 height 23
select select "memorability"
click at [466, 368] on select "memorability morality mobilization mobility" at bounding box center [522, 379] width 112 height 23
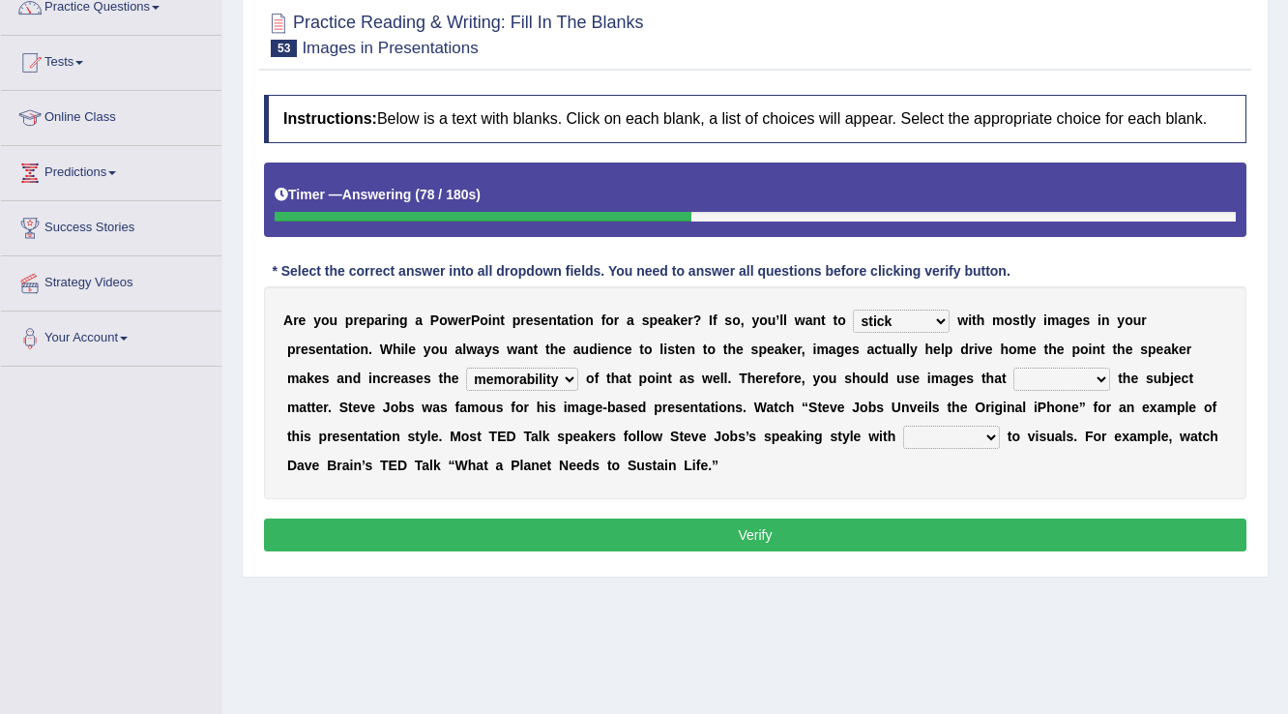
click at [1093, 382] on select "suggest supply submit support" at bounding box center [1062, 379] width 97 height 23
select select "support"
click at [1014, 368] on select "suggest supply submit support" at bounding box center [1062, 379] width 97 height 23
click at [991, 436] on select "regard result retrospect request" at bounding box center [951, 437] width 97 height 23
select select "retrospect"
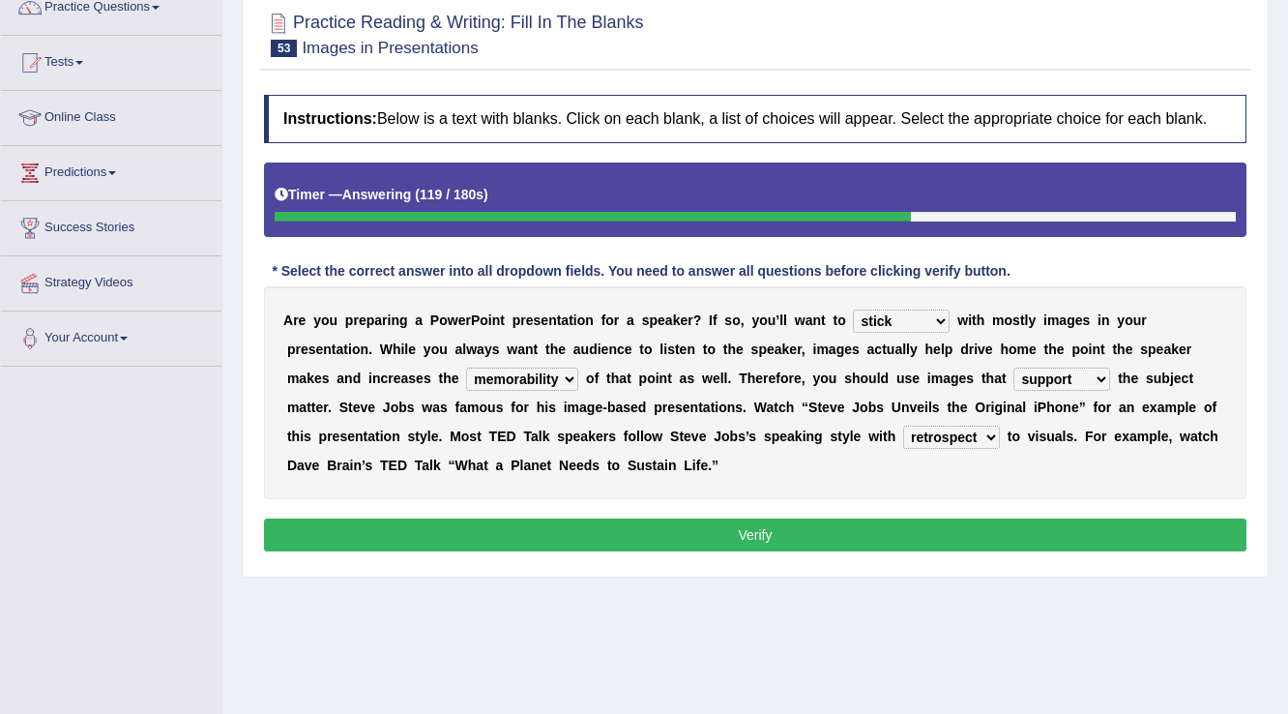
click at [903, 426] on select "regard result retrospect request" at bounding box center [951, 437] width 97 height 23
click at [814, 540] on button "Verify" at bounding box center [755, 534] width 983 height 33
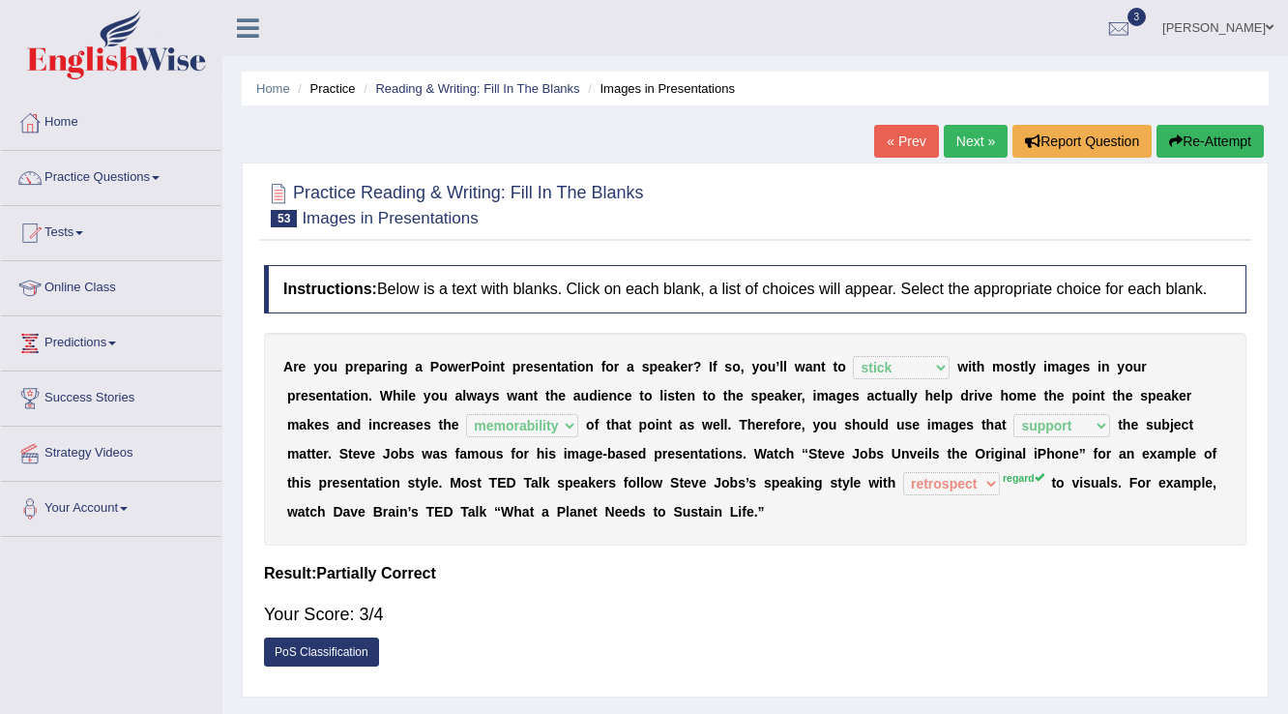
click at [977, 146] on link "Next »" at bounding box center [976, 141] width 64 height 33
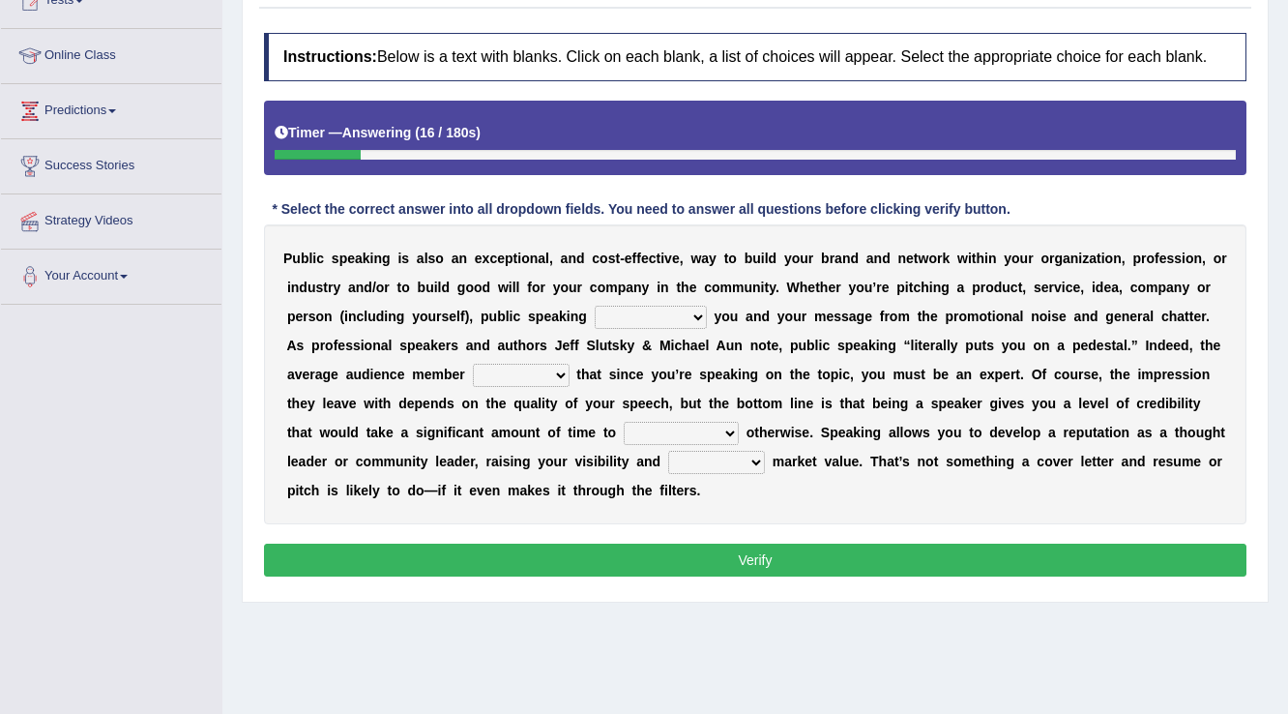
click at [681, 314] on select "differentiates disguises distributes dispute" at bounding box center [651, 317] width 112 height 23
select select "differentiates"
click at [595, 306] on select "differentiates disguises distributes dispute" at bounding box center [651, 317] width 112 height 23
click at [662, 318] on select "differentiates disguises distributes dispute" at bounding box center [651, 317] width 112 height 23
click at [1029, 505] on div "P u b l i c s p e a k i n g i s a l s o a n e x c e p t i o n a l , a n d c o s…" at bounding box center [755, 374] width 983 height 300
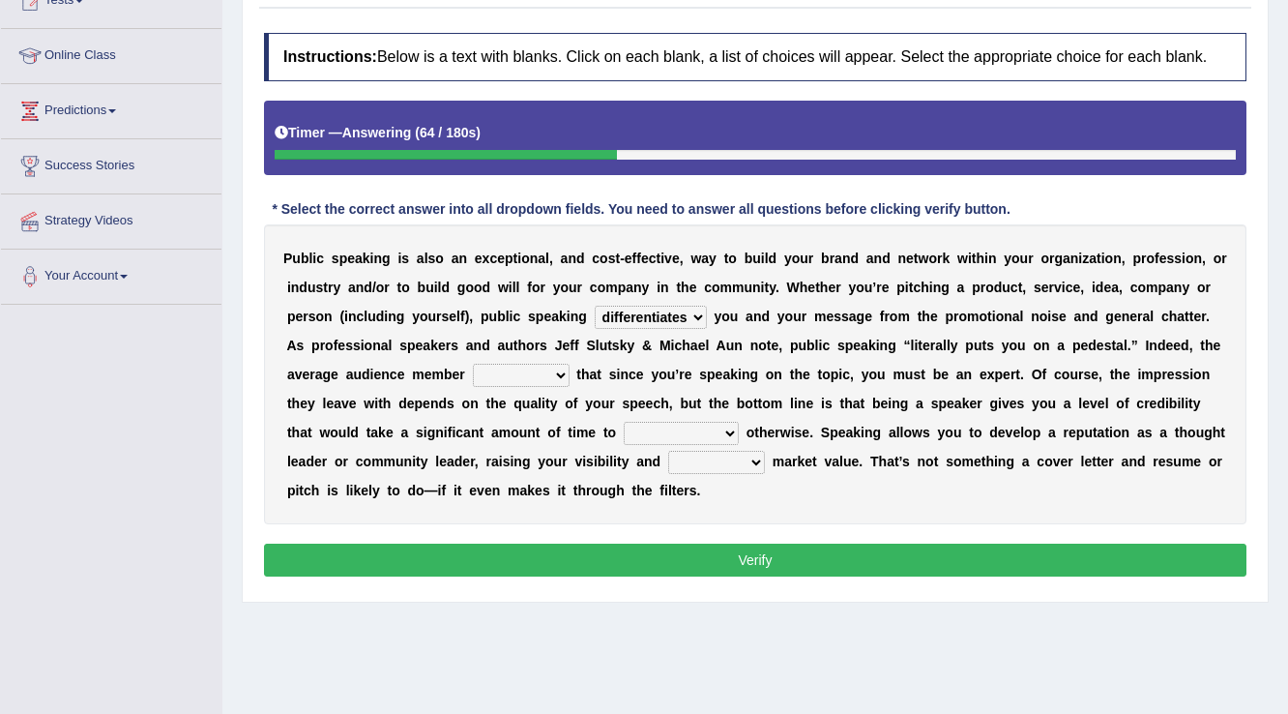
click at [540, 374] on select "assists assumes accesses assesses" at bounding box center [521, 375] width 97 height 23
select select "assumes"
click at [473, 364] on select "assists assumes accesses assesses" at bounding box center [521, 375] width 97 height 23
click at [739, 430] on b at bounding box center [743, 432] width 8 height 15
click at [720, 428] on select "cultivate procrastinate communicate culminate" at bounding box center [681, 433] width 115 height 23
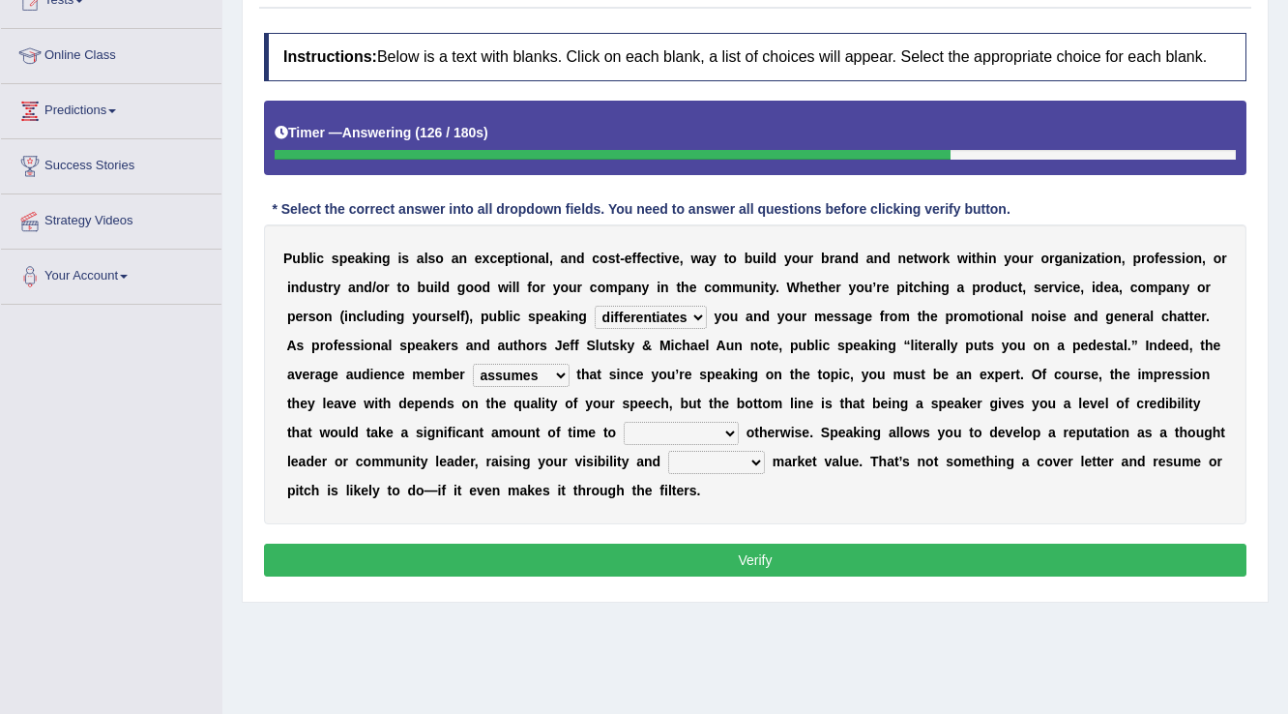
select select "cultivate"
click at [624, 422] on select "cultivate procrastinate communicate culminate" at bounding box center [681, 433] width 115 height 23
click at [727, 460] on select "perceived diagnosed recessed divided" at bounding box center [716, 462] width 97 height 23
select select "perceived"
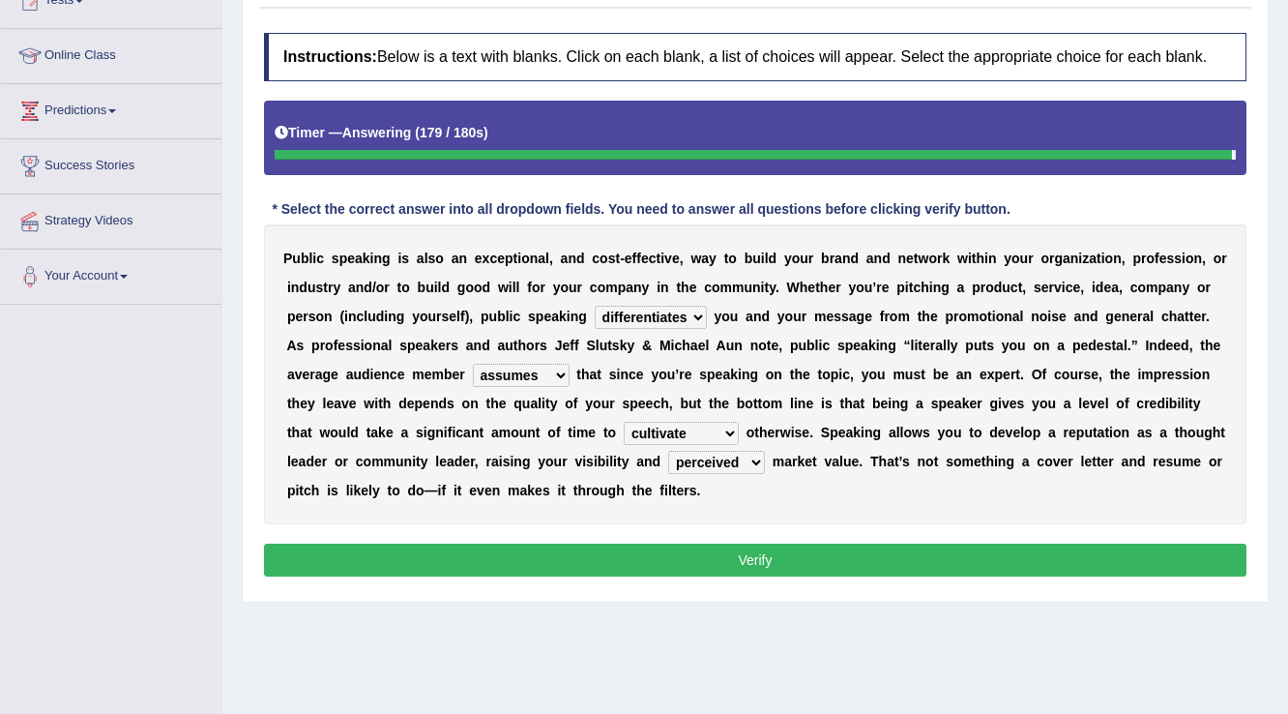
click at [668, 451] on select "perceived diagnosed recessed divided" at bounding box center [716, 462] width 97 height 23
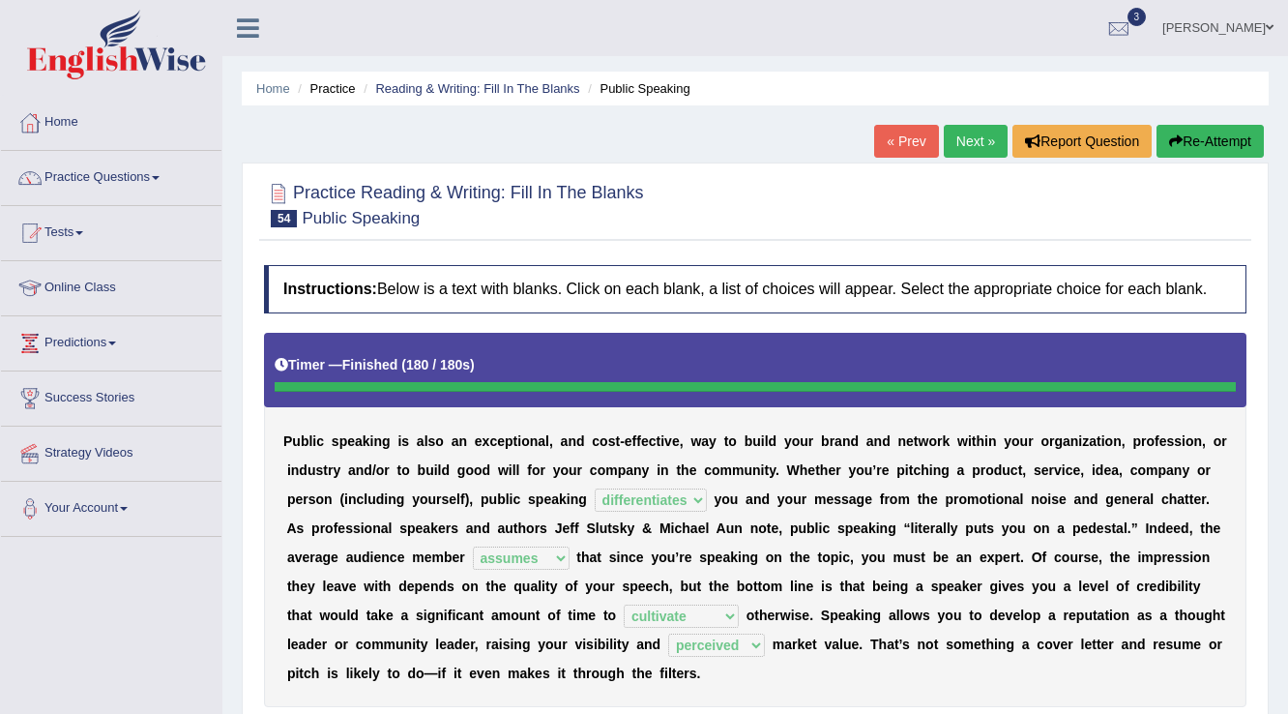
scroll to position [77, 0]
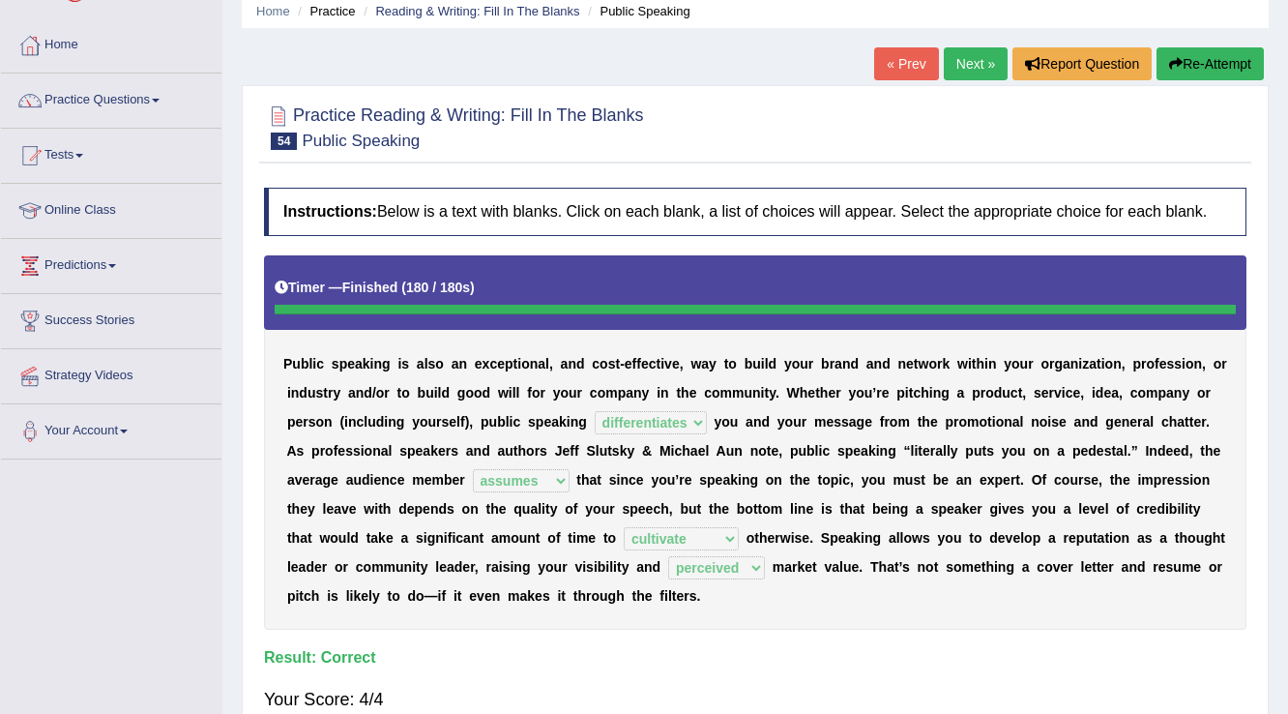
click at [948, 70] on link "Next »" at bounding box center [976, 63] width 64 height 33
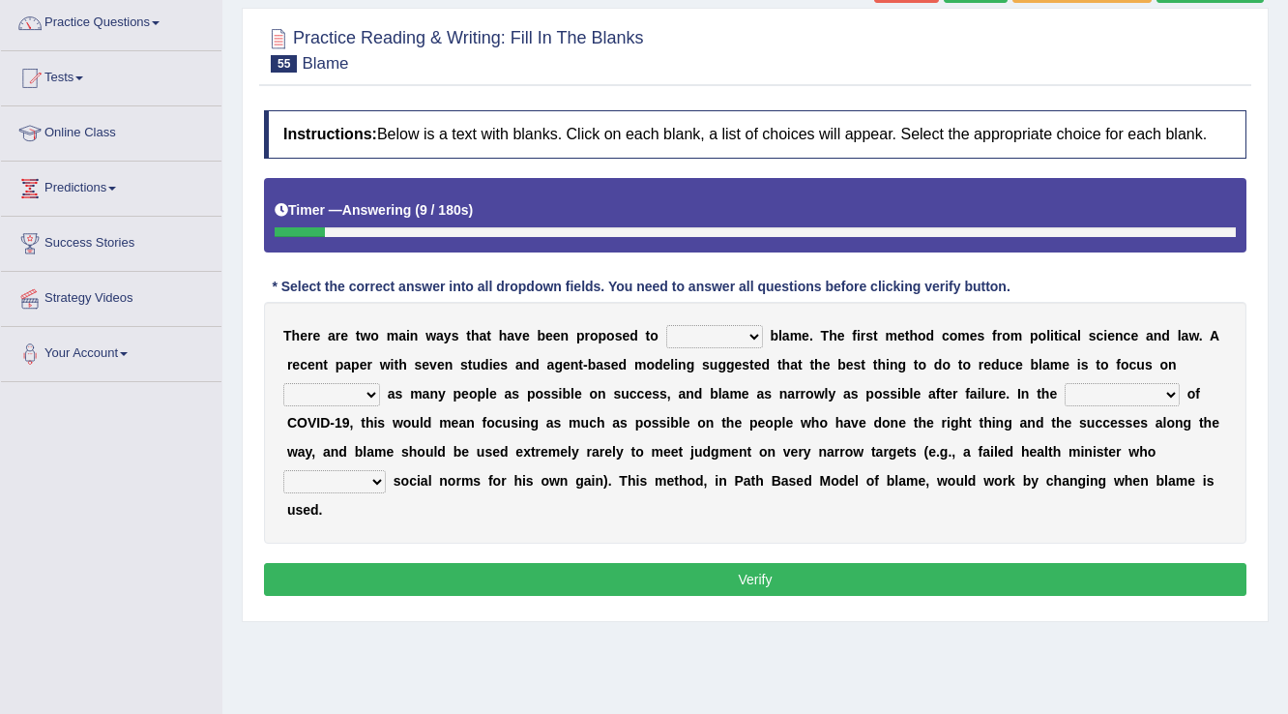
click at [762, 341] on select "abuse release reduce redress" at bounding box center [714, 336] width 97 height 23
click at [685, 518] on div "T h e r e a r e t w o m a i n w a y s t h a t h a v e b e e n p r o p o s e d t…" at bounding box center [755, 423] width 983 height 242
click at [754, 329] on select "abuse release reduce redress" at bounding box center [714, 336] width 97 height 23
select select "reduce"
click at [666, 325] on select "abuse release reduce redress" at bounding box center [714, 336] width 97 height 23
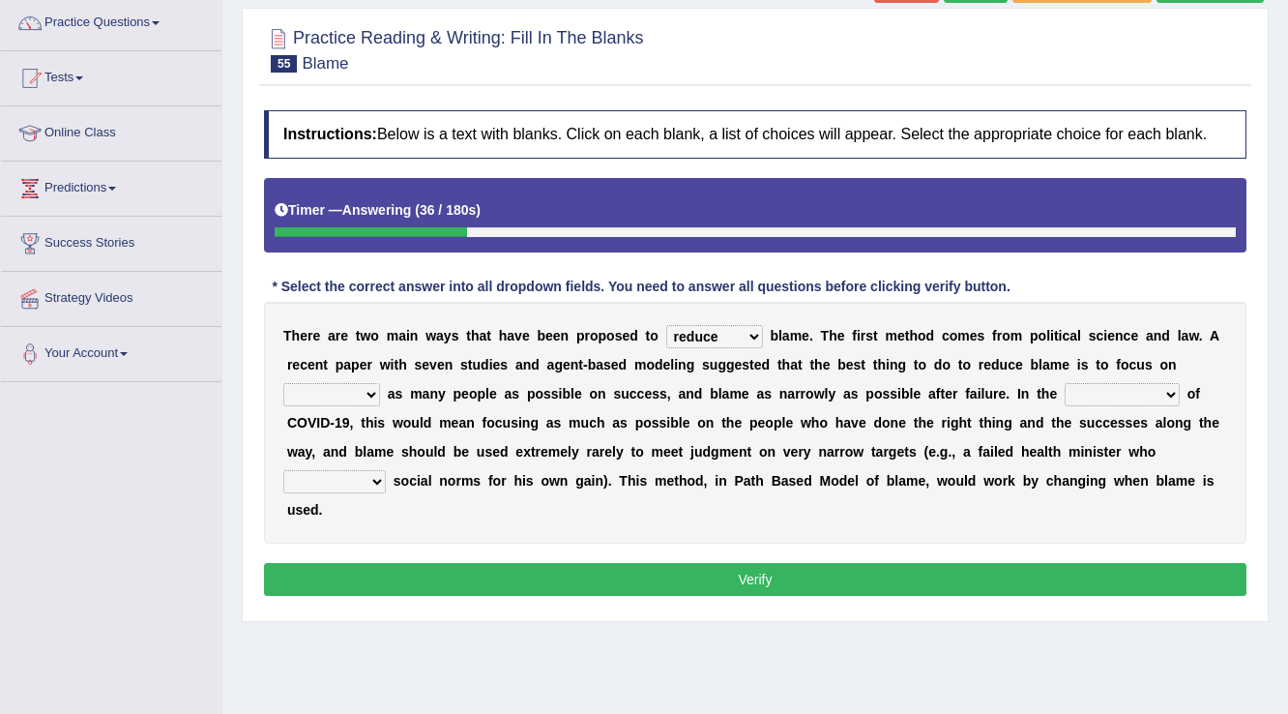
click at [369, 398] on select "praising promising preserving praying" at bounding box center [331, 394] width 97 height 23
select select "praising"
click at [283, 383] on select "praising promising preserving praying" at bounding box center [331, 394] width 97 height 23
click at [1127, 389] on select "context confrontation text construction" at bounding box center [1122, 394] width 115 height 23
select select "confrontation"
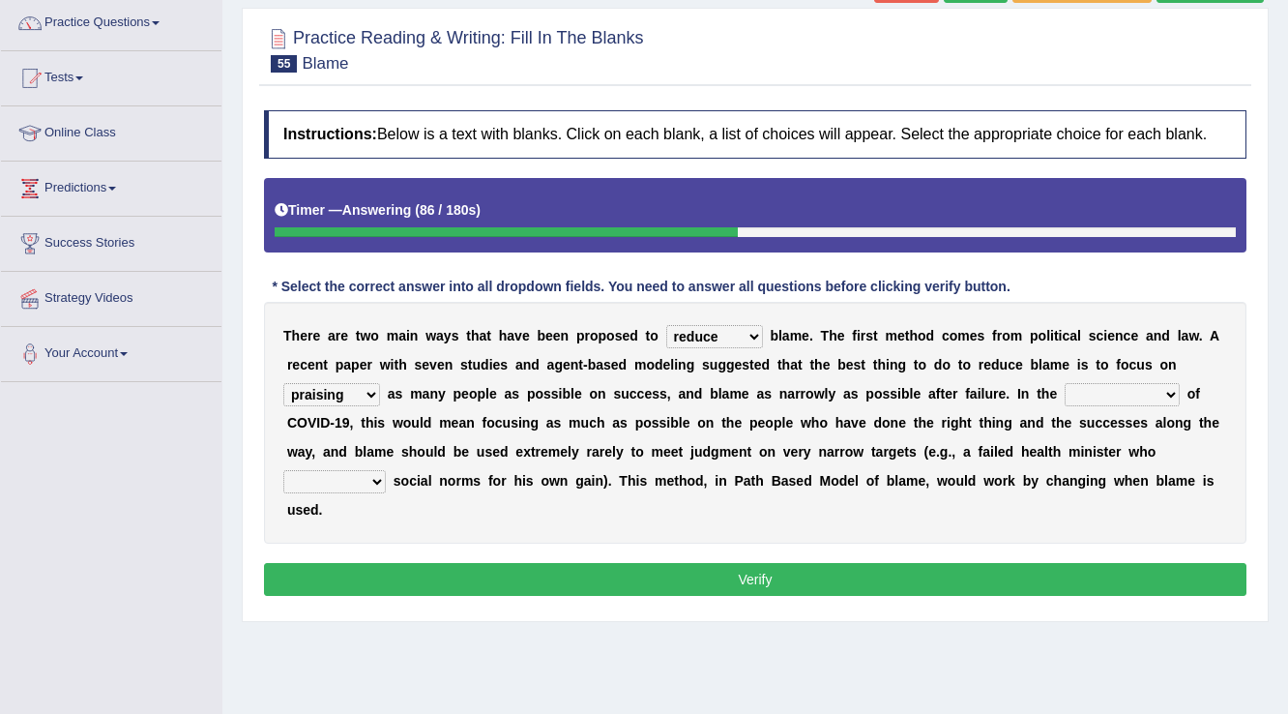
click at [1065, 383] on select "context confrontation text construction" at bounding box center [1122, 394] width 115 height 23
click at [351, 488] on select "departed established violated met" at bounding box center [334, 481] width 103 height 23
click at [582, 511] on div "T h e r e a r e t w o m a i n w a y s t h a t h a v e b e e n p r o p o s e d t…" at bounding box center [755, 423] width 983 height 242
click at [369, 482] on select "departed established violated met" at bounding box center [334, 481] width 103 height 23
select select "violated"
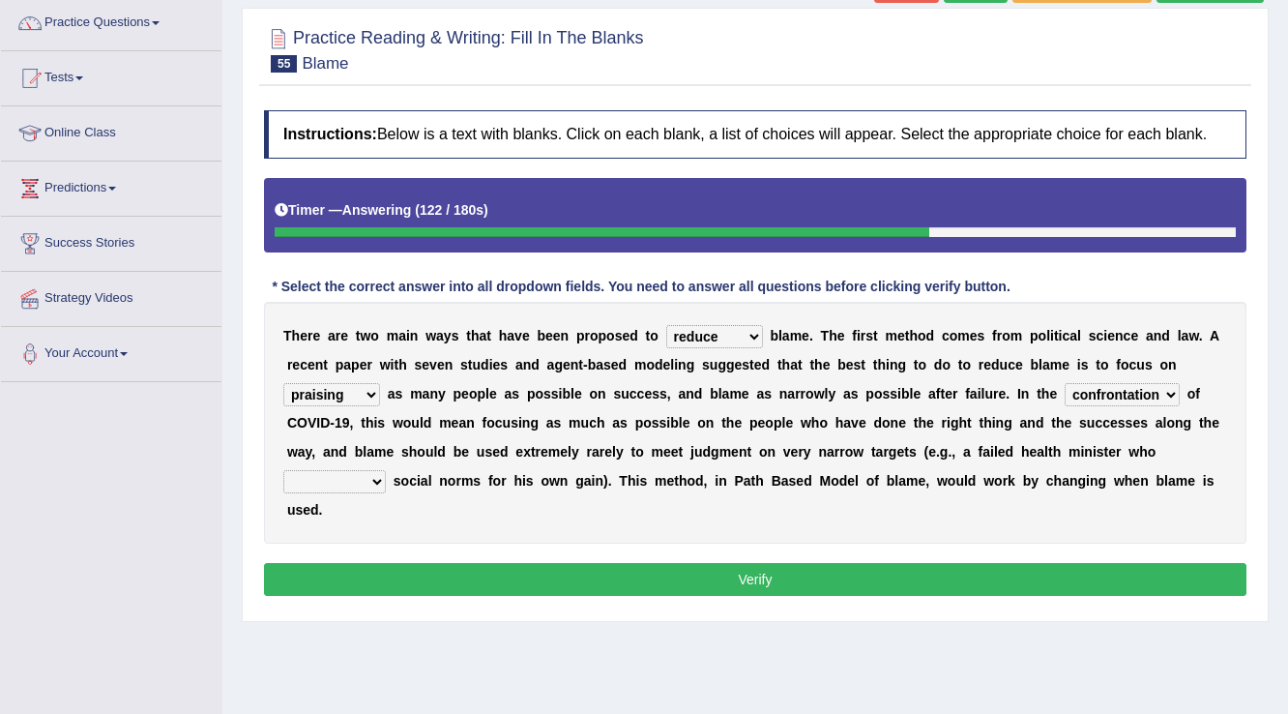
click at [283, 470] on select "departed established violated met" at bounding box center [334, 481] width 103 height 23
click at [517, 579] on button "Verify" at bounding box center [755, 579] width 983 height 33
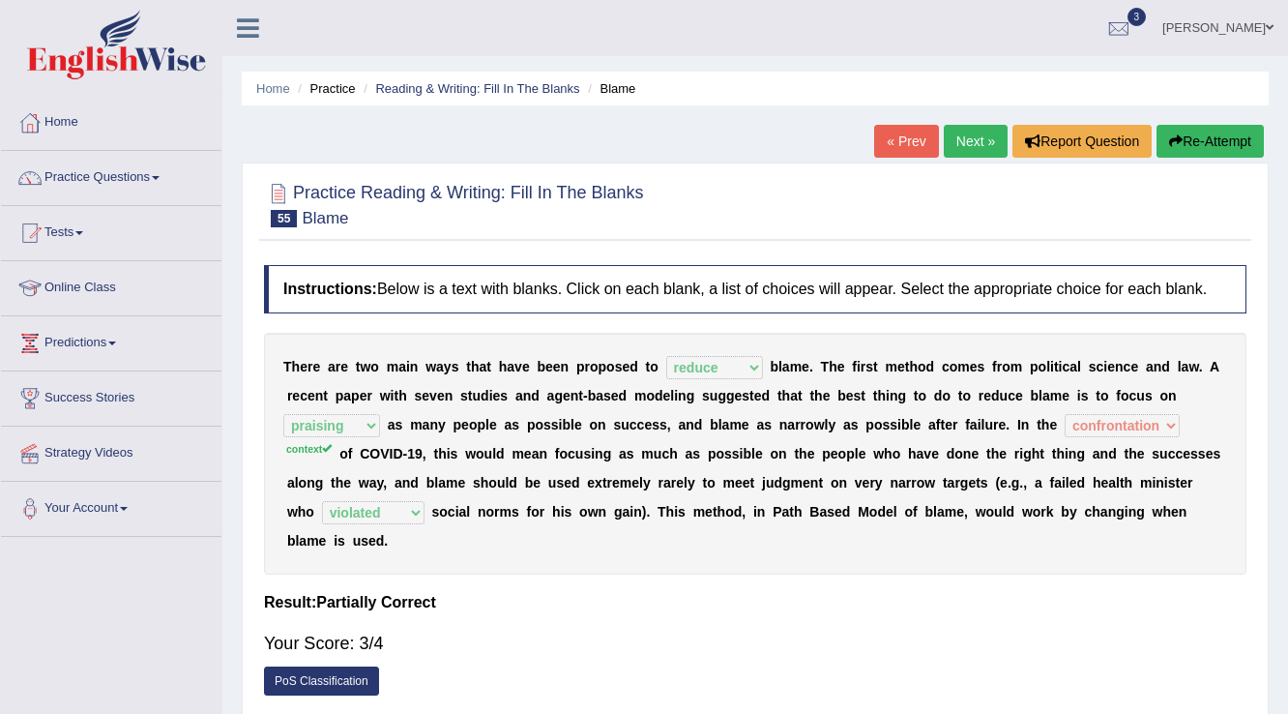
click at [962, 147] on link "Next »" at bounding box center [976, 141] width 64 height 33
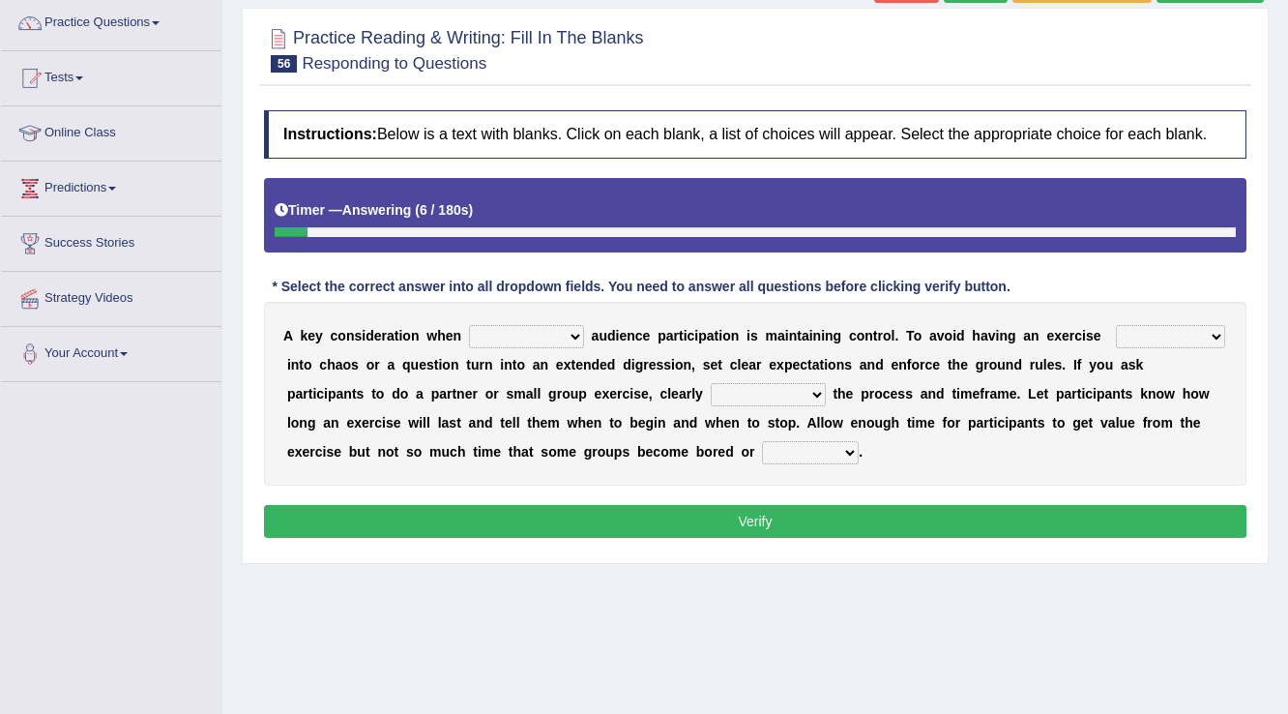
click at [553, 337] on select "incorporating increasing incurring indicating" at bounding box center [526, 336] width 115 height 23
click at [803, 456] on div "A k e y c o n s i d e r a t i o n w h e n incorporating increasing incurring in…" at bounding box center [755, 394] width 983 height 184
click at [1181, 339] on select "deteriorate determine deliver demonstrate" at bounding box center [1170, 336] width 109 height 23
select select "deliver"
click at [1116, 325] on select "deteriorate determine deliver demonstrate" at bounding box center [1170, 336] width 109 height 23
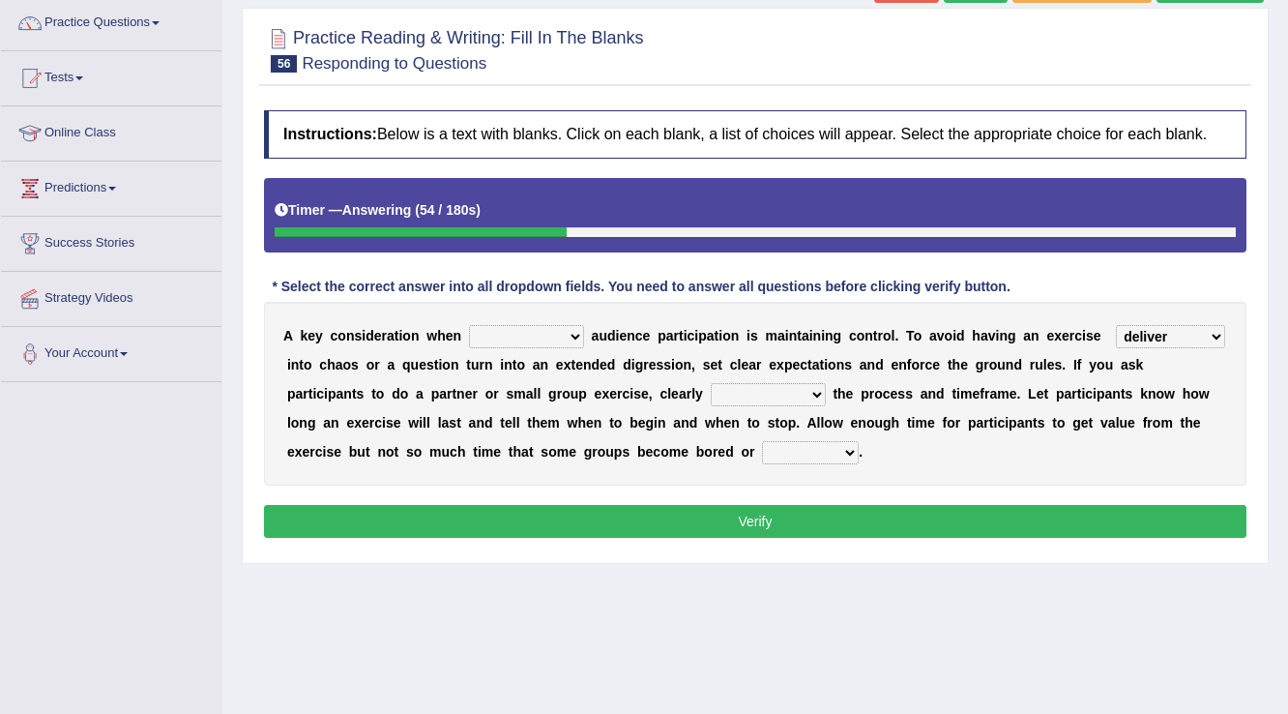
click at [565, 335] on select "incorporating increasing incurring indicating" at bounding box center [526, 336] width 115 height 23
select select "increasing"
click at [469, 325] on select "incorporating increasing incurring indicating" at bounding box center [526, 336] width 115 height 23
click at [727, 394] on select "communicate confirm accumulate commit" at bounding box center [768, 394] width 115 height 23
select select "commit"
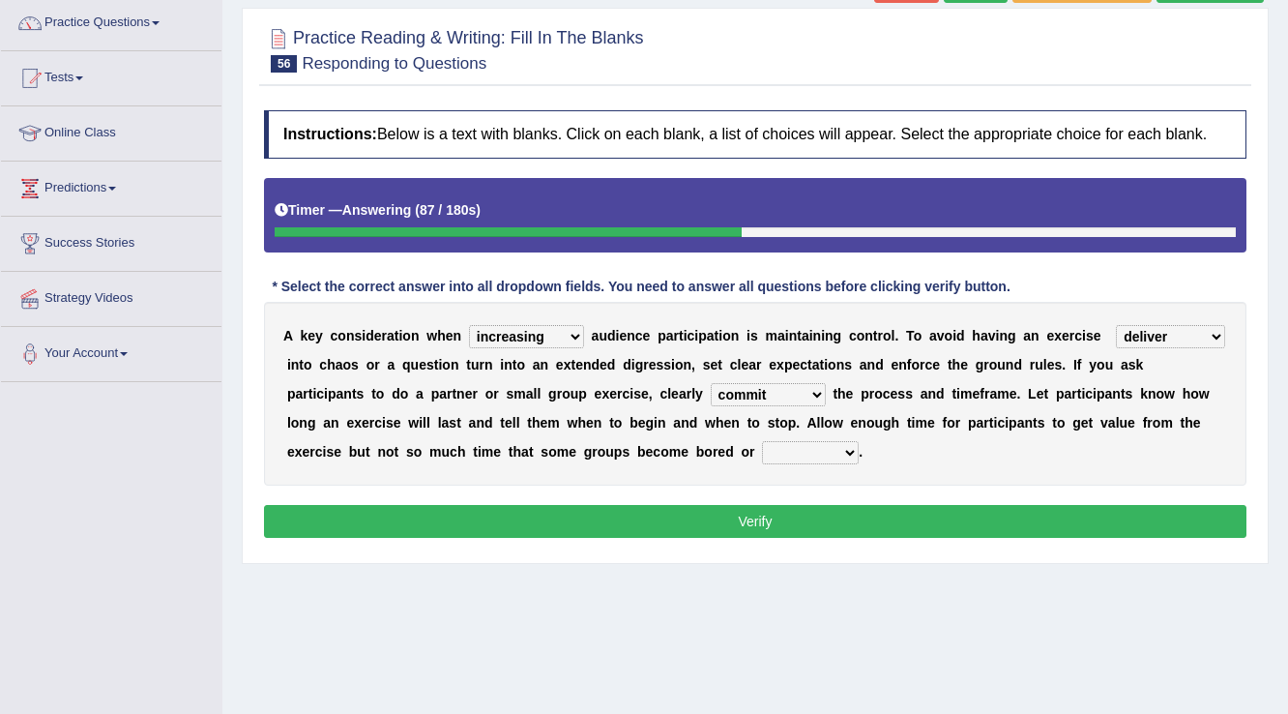
click at [711, 383] on select "communicate confirm accumulate commit" at bounding box center [768, 394] width 115 height 23
click at [771, 452] on select "destroyed distracted disobeyed divided" at bounding box center [810, 452] width 97 height 23
select select "distracted"
click at [762, 441] on select "destroyed distracted disobeyed divided" at bounding box center [810, 452] width 97 height 23
click at [758, 521] on button "Verify" at bounding box center [755, 521] width 983 height 33
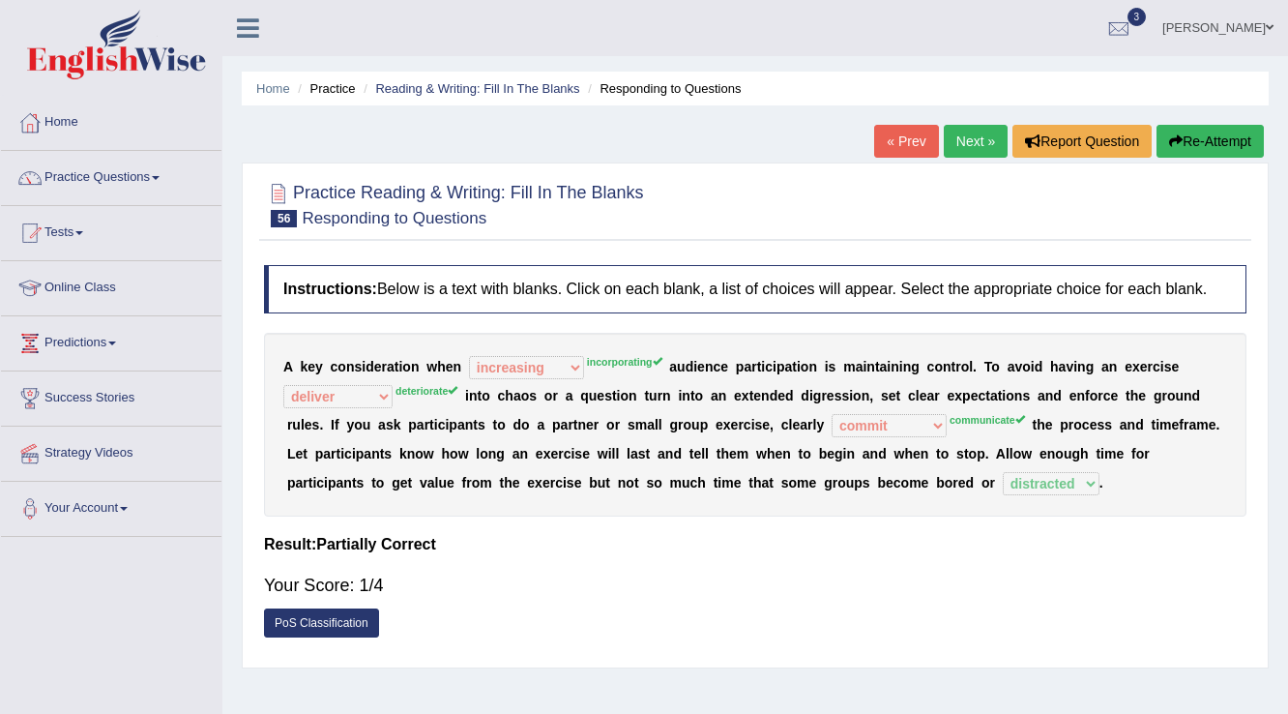
click at [969, 136] on link "Next »" at bounding box center [976, 141] width 64 height 33
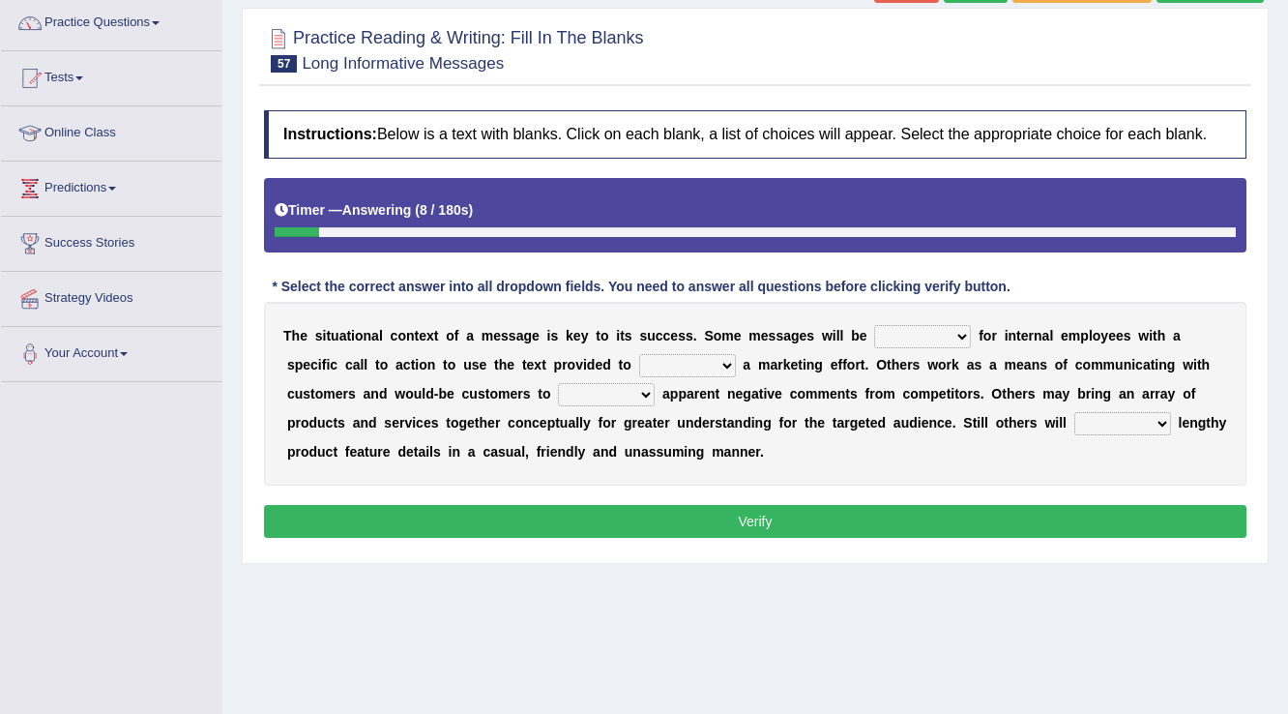
click at [956, 337] on select "targeted varied marketed parted" at bounding box center [922, 336] width 97 height 23
select select "targeted"
click at [874, 325] on select "targeted varied marketed parted" at bounding box center [922, 336] width 97 height 23
click at [720, 361] on select "extract exceed expand export" at bounding box center [687, 365] width 97 height 23
select select "expand"
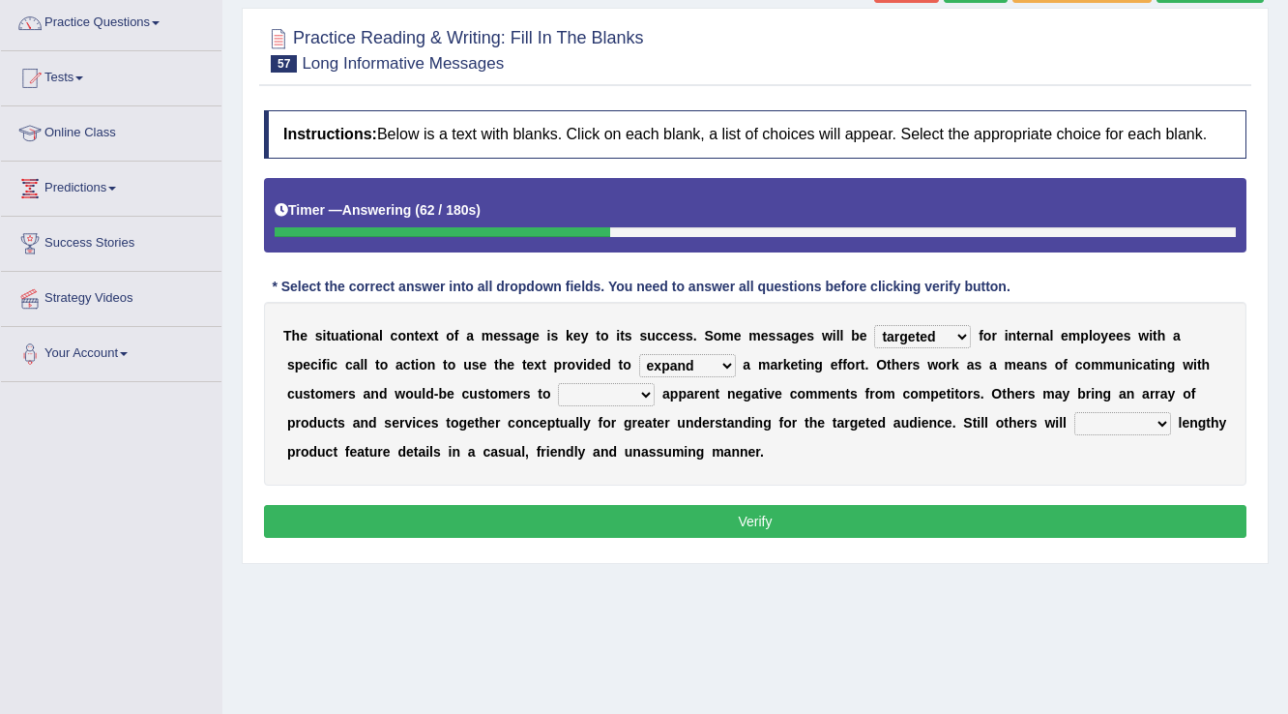
click at [639, 354] on select "extract exceed expand export" at bounding box center [687, 365] width 97 height 23
click at [639, 391] on select "rebut rebel review reboot" at bounding box center [606, 394] width 97 height 23
select select "rebel"
click at [558, 383] on select "rebut rebel review reboot" at bounding box center [606, 394] width 97 height 23
click at [1155, 429] on select "deliver delay delight delegate" at bounding box center [1123, 423] width 97 height 23
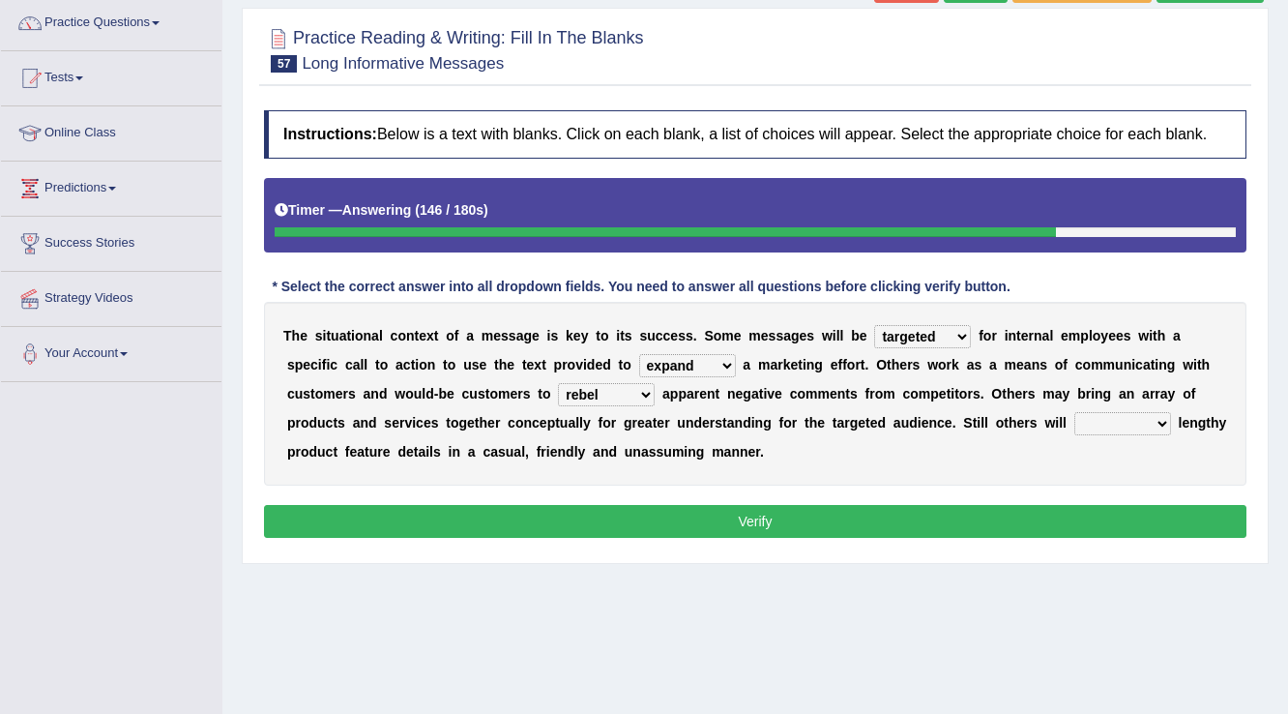
select select "deliver"
click at [1075, 412] on select "deliver delay delight delegate" at bounding box center [1123, 423] width 97 height 23
click at [891, 526] on button "Verify" at bounding box center [755, 521] width 983 height 33
